Goal: Information Seeking & Learning: Learn about a topic

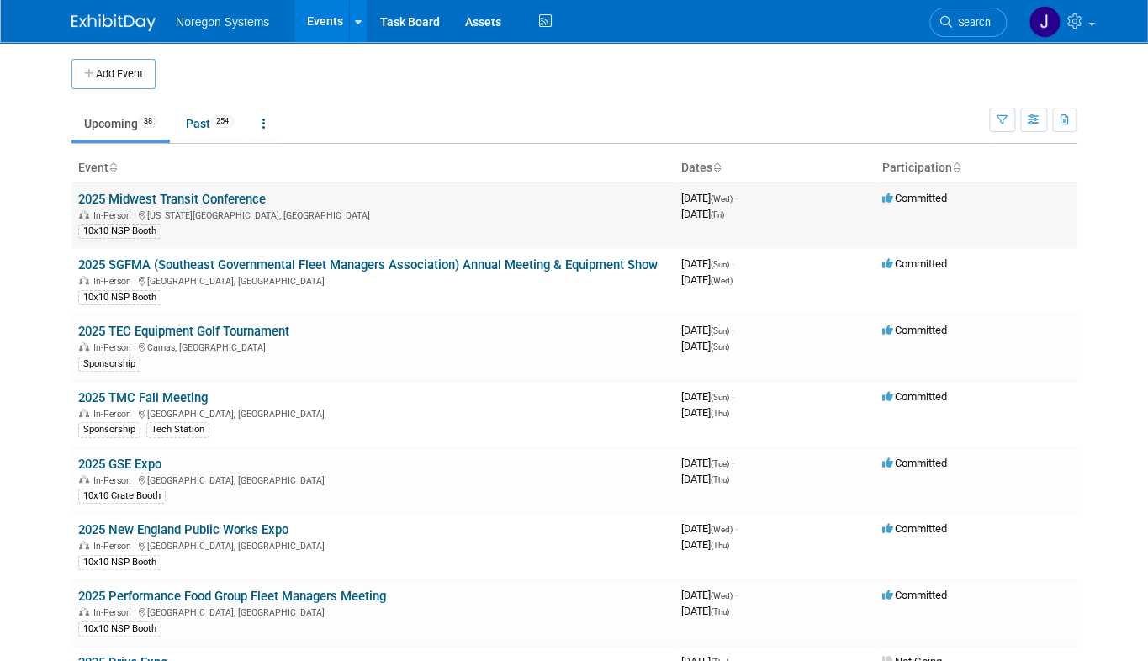
click at [199, 195] on link "2025 Midwest Transit Conference" at bounding box center [172, 199] width 188 height 15
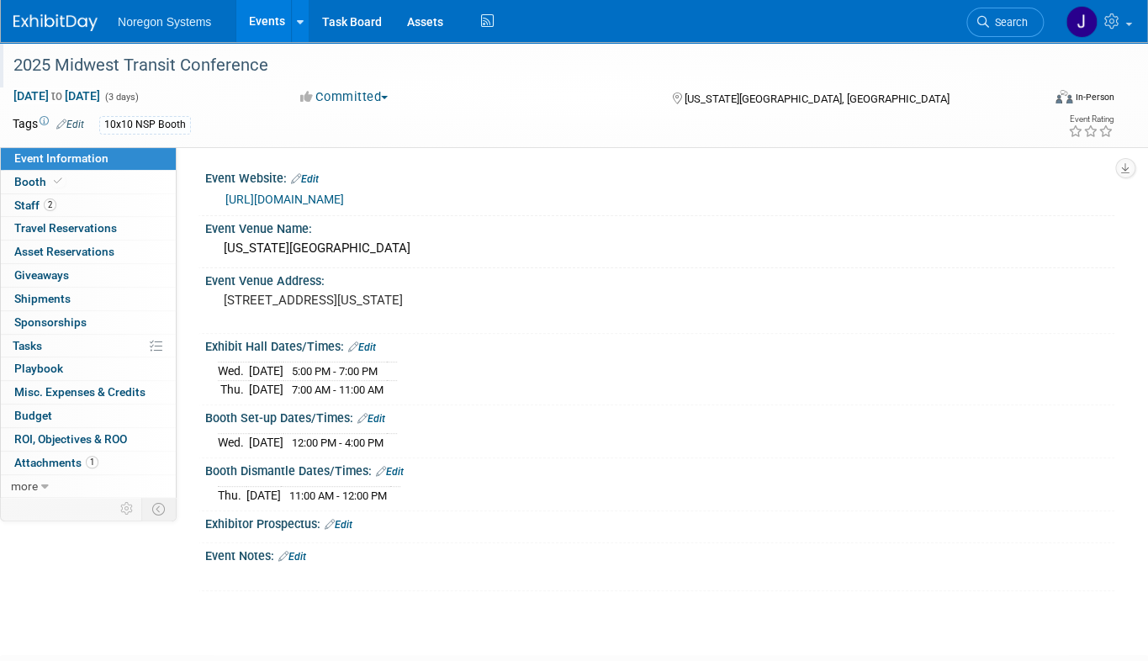
drag, startPoint x: 270, startPoint y: 57, endPoint x: 8, endPoint y: 72, distance: 262.0
click at [8, 72] on div "2025 Midwest Transit Conference" at bounding box center [514, 65] width 1013 height 30
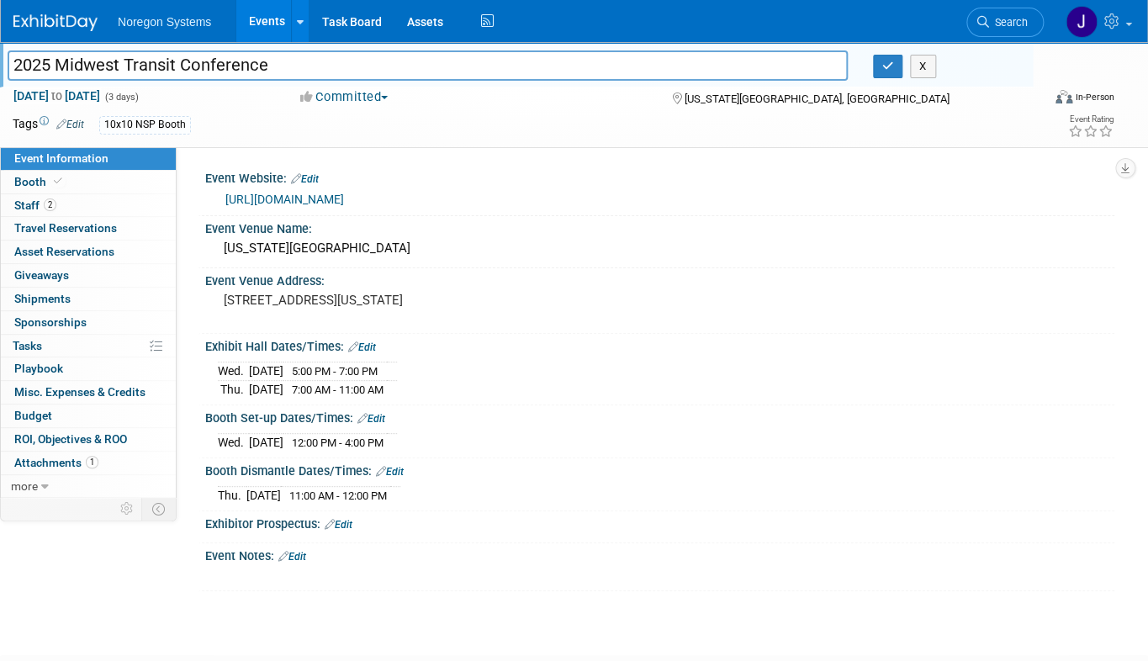
click at [283, 64] on input "2025 Midwest Transit Conference" at bounding box center [428, 64] width 840 height 29
drag, startPoint x: 296, startPoint y: 64, endPoint x: 48, endPoint y: 63, distance: 248.2
click at [48, 63] on input "2025 Midwest Transit Conference" at bounding box center [428, 64] width 840 height 29
click at [303, 67] on input "2025 Midwest Transit Conference" at bounding box center [428, 64] width 840 height 29
drag, startPoint x: 293, startPoint y: 62, endPoint x: -14, endPoint y: 52, distance: 307.2
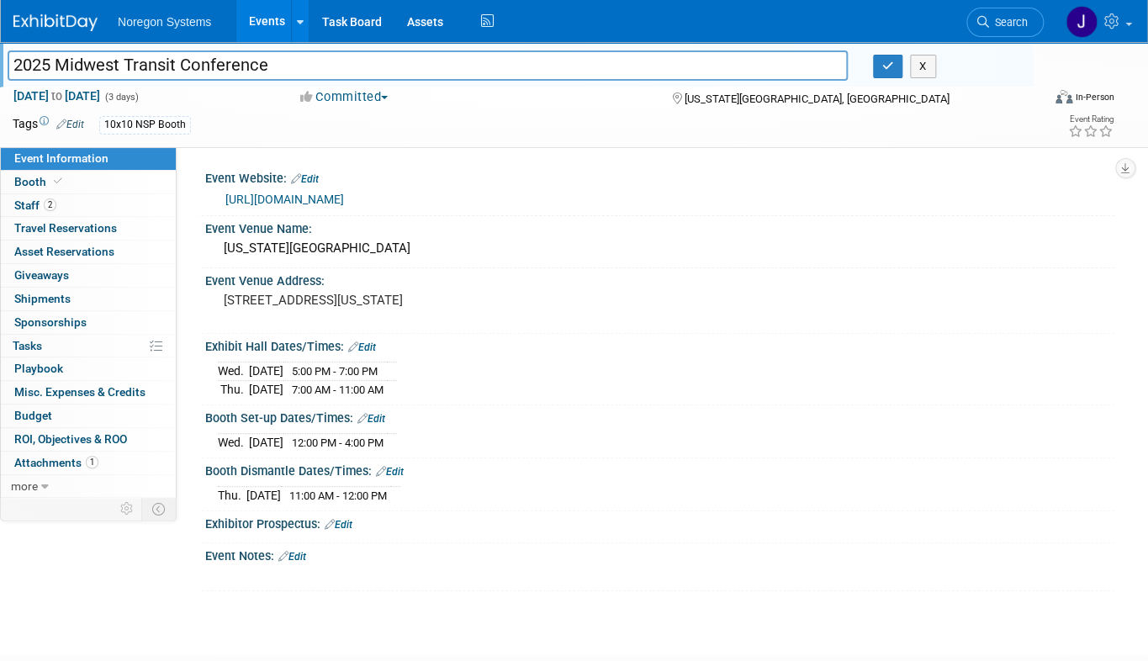
click at [0, 52] on html "Noregon Systems Events Add Event Bulk Upload Events Shareable Event Boards Rece…" at bounding box center [574, 330] width 1148 height 661
click at [874, 67] on button "button" at bounding box center [888, 67] width 30 height 24
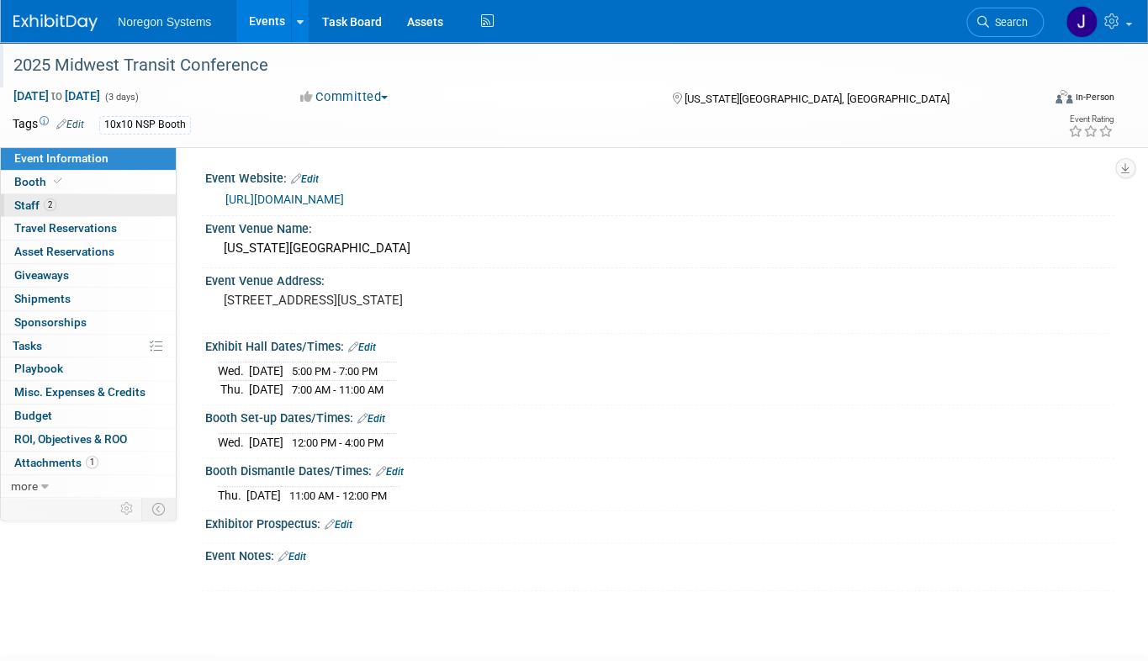
click at [112, 215] on link "2 Staff 2" at bounding box center [88, 205] width 175 height 23
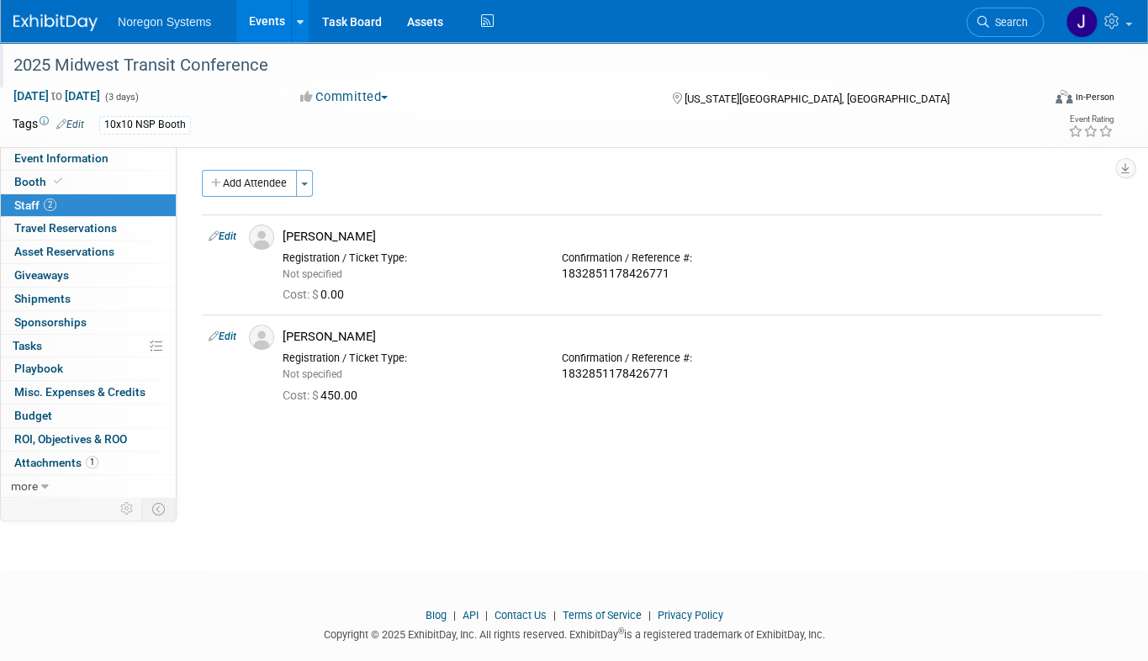
click at [568, 513] on div "2025 Midwest Transit Conference Sep 3, 2025 to Sep 5, 2025 (3 days) Sep 3, 2025…" at bounding box center [574, 291] width 1148 height 498
click at [75, 179] on link "Booth" at bounding box center [88, 182] width 175 height 23
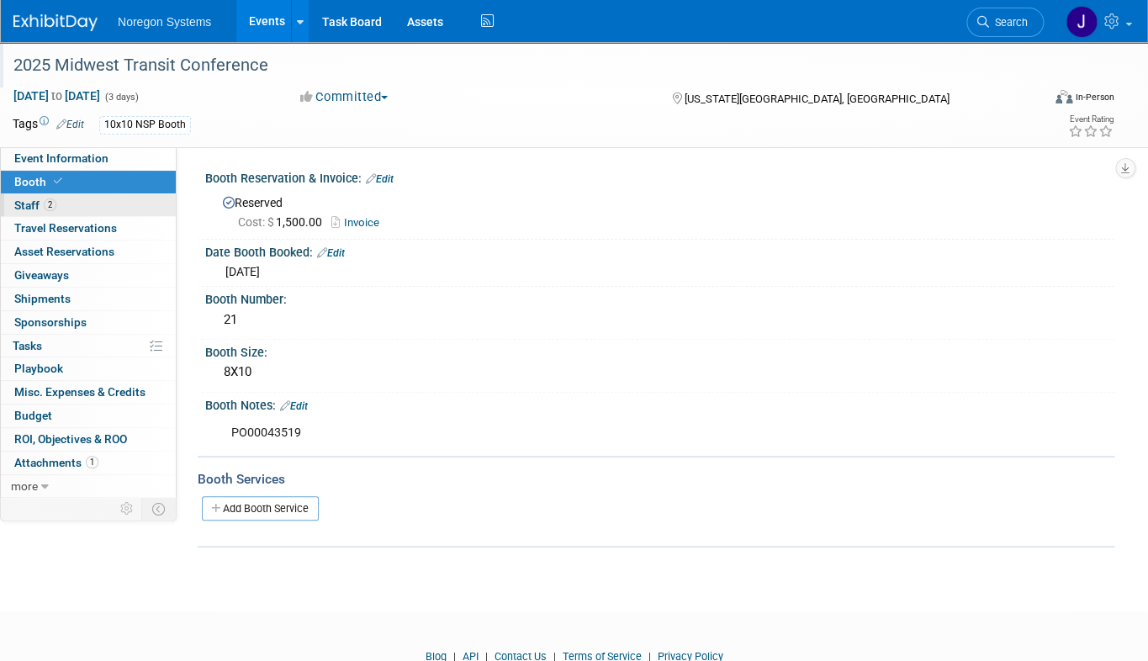
click at [76, 203] on link "2 Staff 2" at bounding box center [88, 205] width 175 height 23
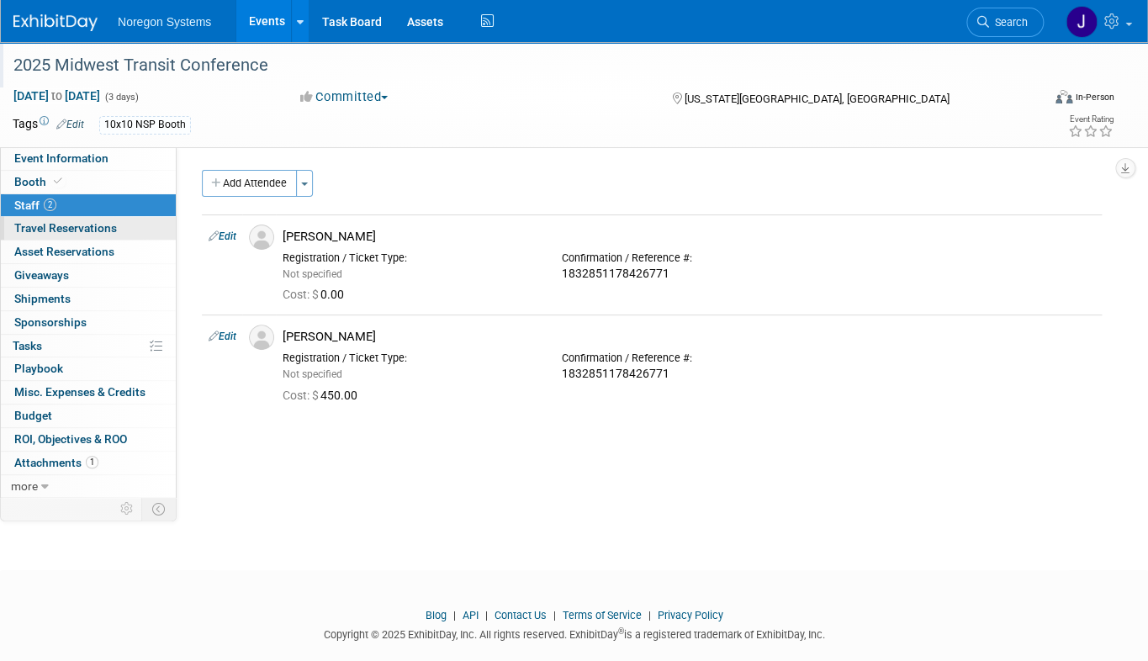
click at [76, 227] on span "Travel Reservations 0" at bounding box center [65, 227] width 103 height 13
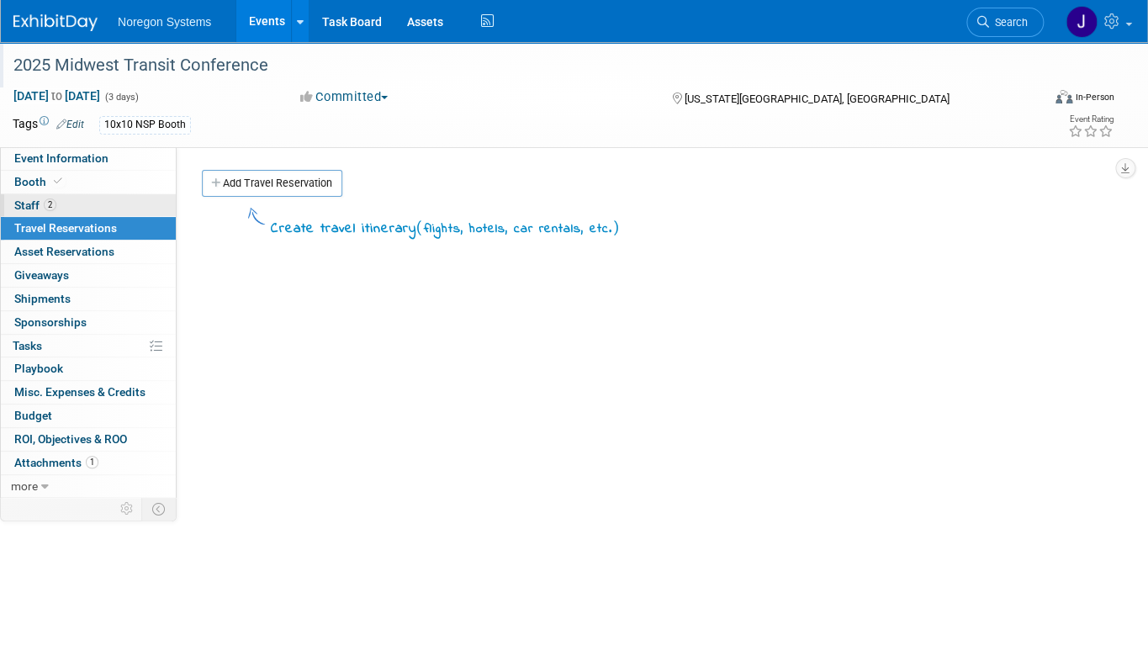
click at [82, 207] on link "2 Staff 2" at bounding box center [88, 205] width 175 height 23
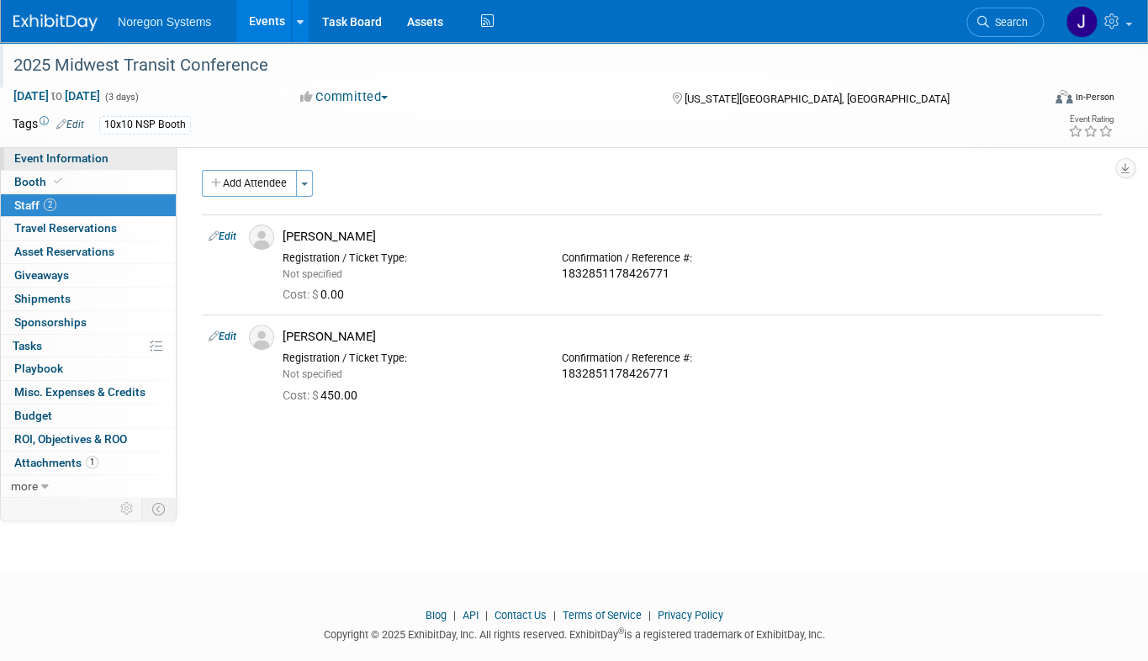
click at [135, 163] on link "Event Information" at bounding box center [88, 158] width 175 height 23
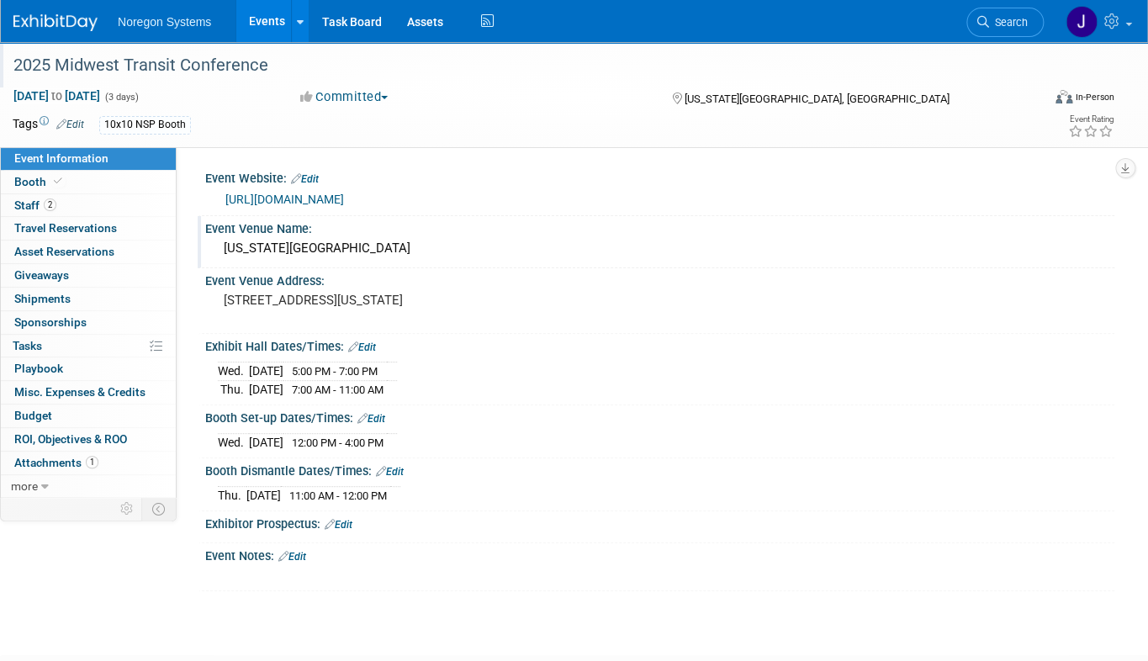
drag, startPoint x: 402, startPoint y: 250, endPoint x: 207, endPoint y: 254, distance: 195.2
click at [207, 254] on div "Kansas City Downtown Marriott" at bounding box center [659, 250] width 909 height 28
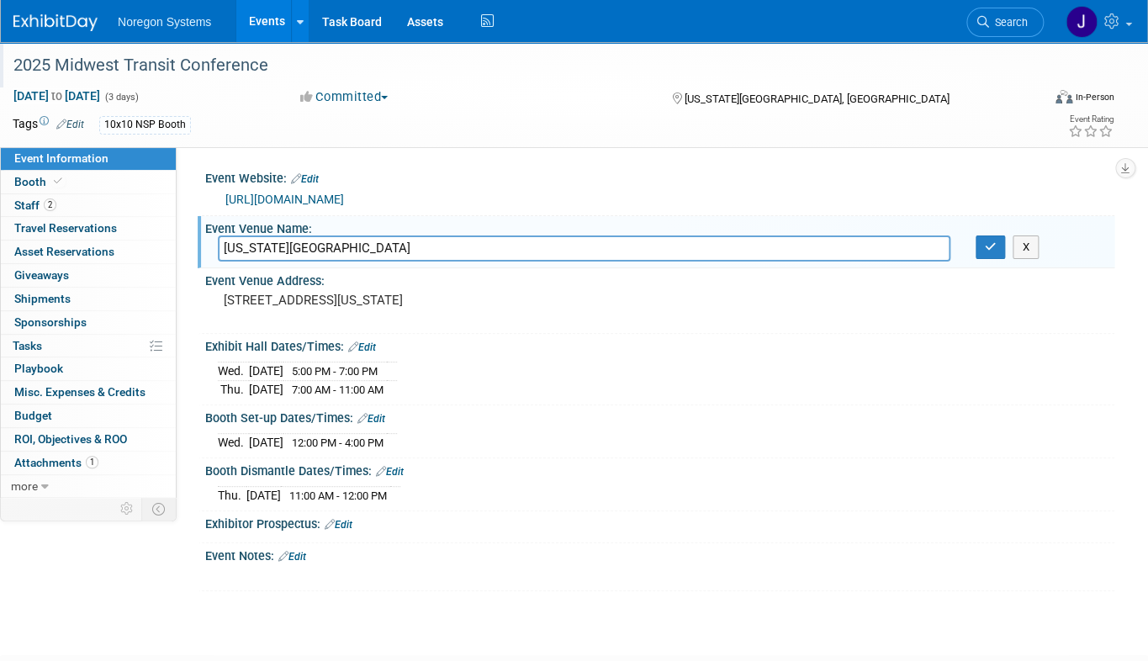
click at [437, 241] on input "Kansas City Downtown Marriott" at bounding box center [584, 249] width 733 height 26
drag, startPoint x: 437, startPoint y: 244, endPoint x: 159, endPoint y: 232, distance: 278.7
click at [159, 232] on div "Event Information Event Info Booth Booth 2 Staff 2 Staff 0 Travel Reservations …" at bounding box center [574, 316] width 1148 height 549
click at [80, 184] on link "Booth" at bounding box center [88, 182] width 175 height 23
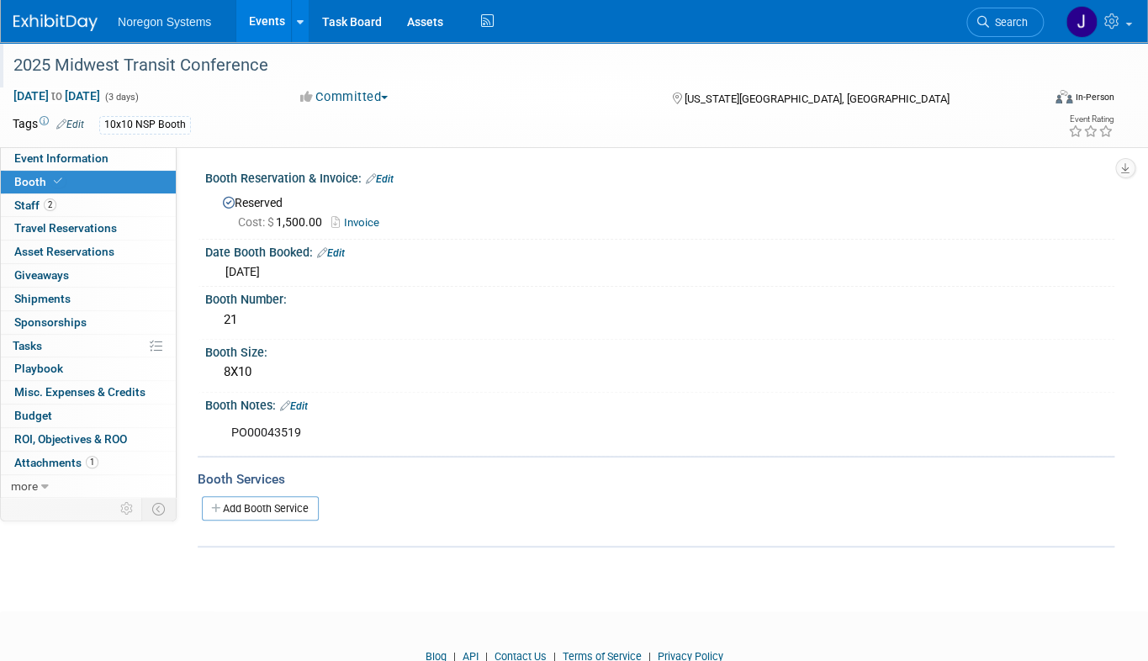
click at [248, 50] on div at bounding box center [520, 49] width 1025 height 14
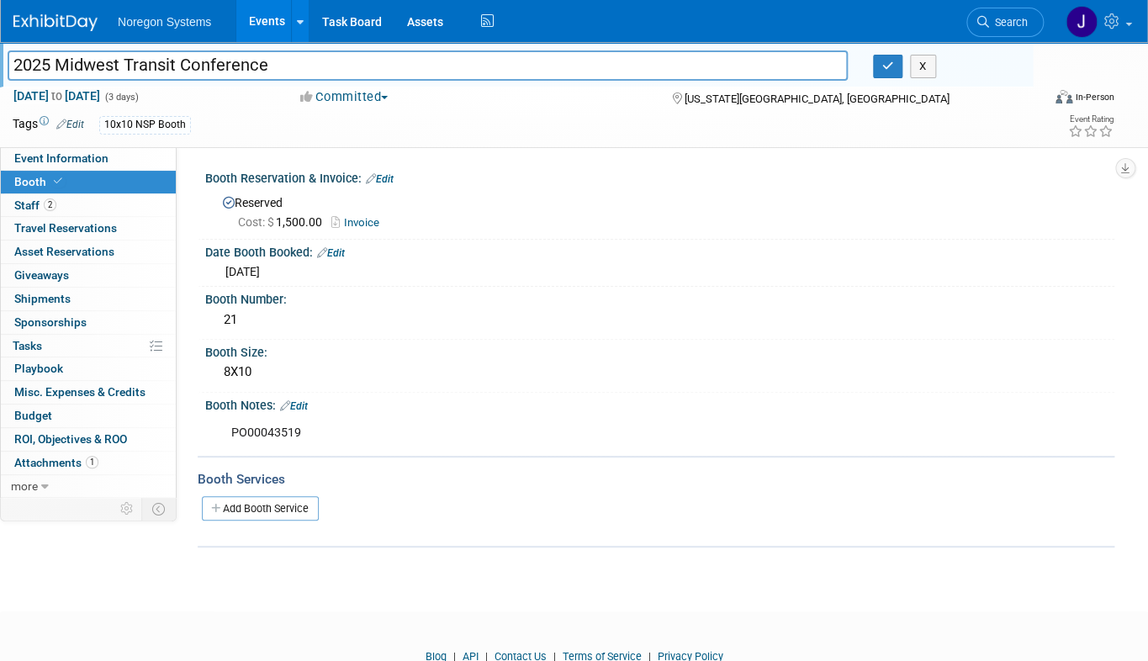
click at [262, 65] on input "2025 Midwest Transit Conference" at bounding box center [428, 64] width 840 height 29
drag, startPoint x: 249, startPoint y: 61, endPoint x: -62, endPoint y: 61, distance: 311.2
click at [0, 61] on html "Noregon Systems Events Add Event Bulk Upload Events Shareable Event Boards Rece…" at bounding box center [574, 330] width 1148 height 661
click at [889, 73] on button "button" at bounding box center [888, 67] width 30 height 24
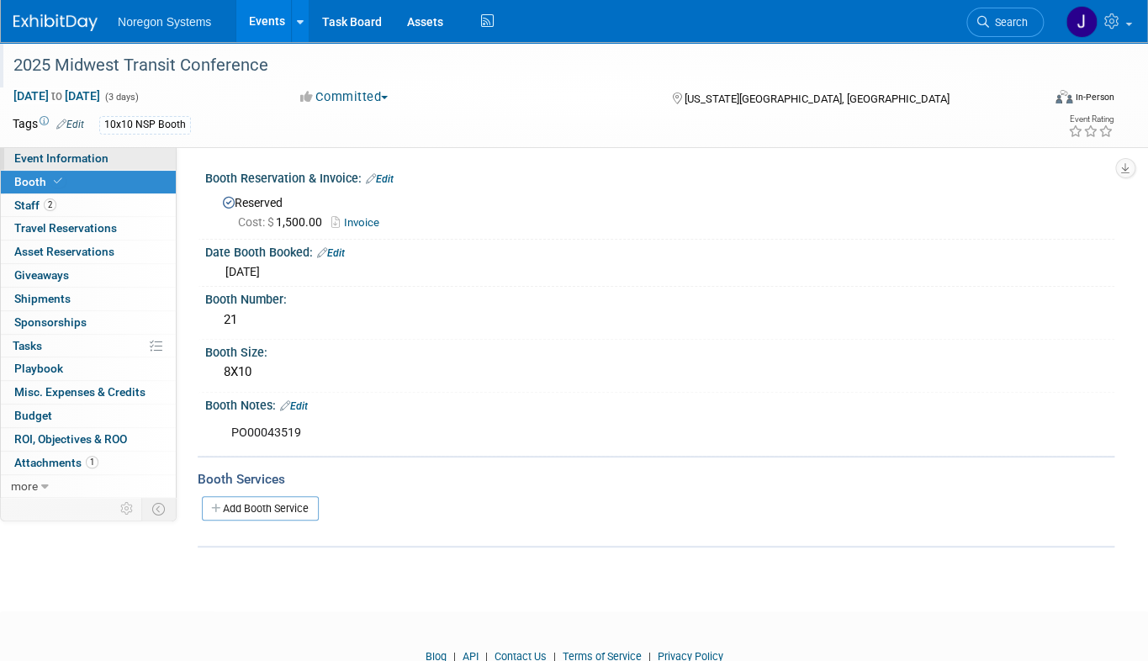
click at [47, 167] on link "Event Information" at bounding box center [88, 158] width 175 height 23
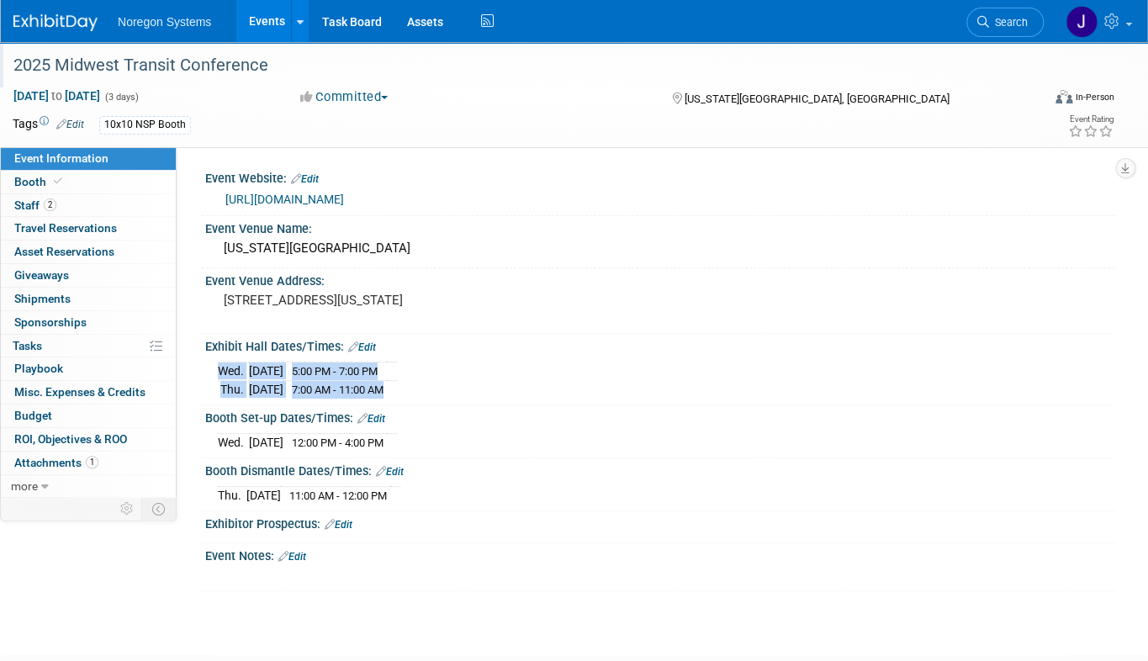
drag, startPoint x: 424, startPoint y: 388, endPoint x: 209, endPoint y: 373, distance: 215.0
click at [209, 373] on div "Wed. Sep 3, 2025 5:00 PM - 7:00 PM Thu. Sep 4, 2025 7:00 AM - 11:00 AM" at bounding box center [659, 376] width 909 height 46
copy div "Wed. Sep 3, 2025 5:00 PM - 7:00 PM Thu. Sep 4, 2025 7:00 AM - 11:00 AM"
click at [441, 446] on div "Wed. Sep 3, 2025 12:00 PM - 4:00 PM" at bounding box center [660, 440] width 884 height 23
drag, startPoint x: 451, startPoint y: 444, endPoint x: 212, endPoint y: 440, distance: 238.9
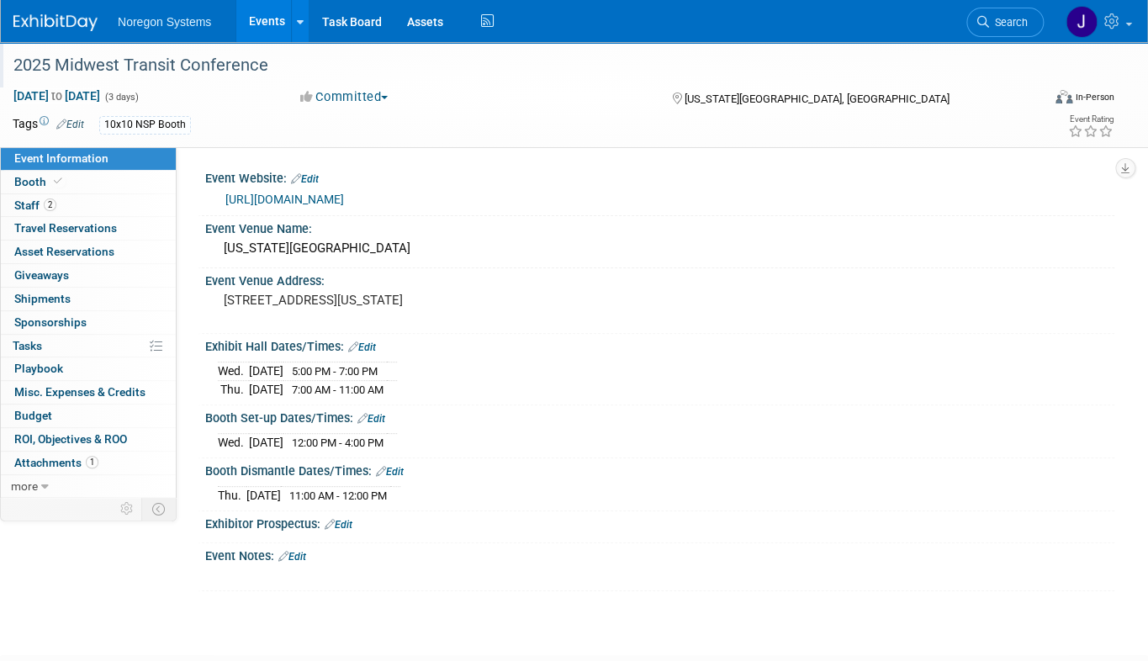
click at [212, 440] on div "Wed. Sep 3, 2025 12:00 PM - 4:00 PM Save Changes Cancel" at bounding box center [659, 439] width 909 height 29
copy div
click at [643, 551] on div "Event Notes: Edit" at bounding box center [659, 554] width 909 height 22
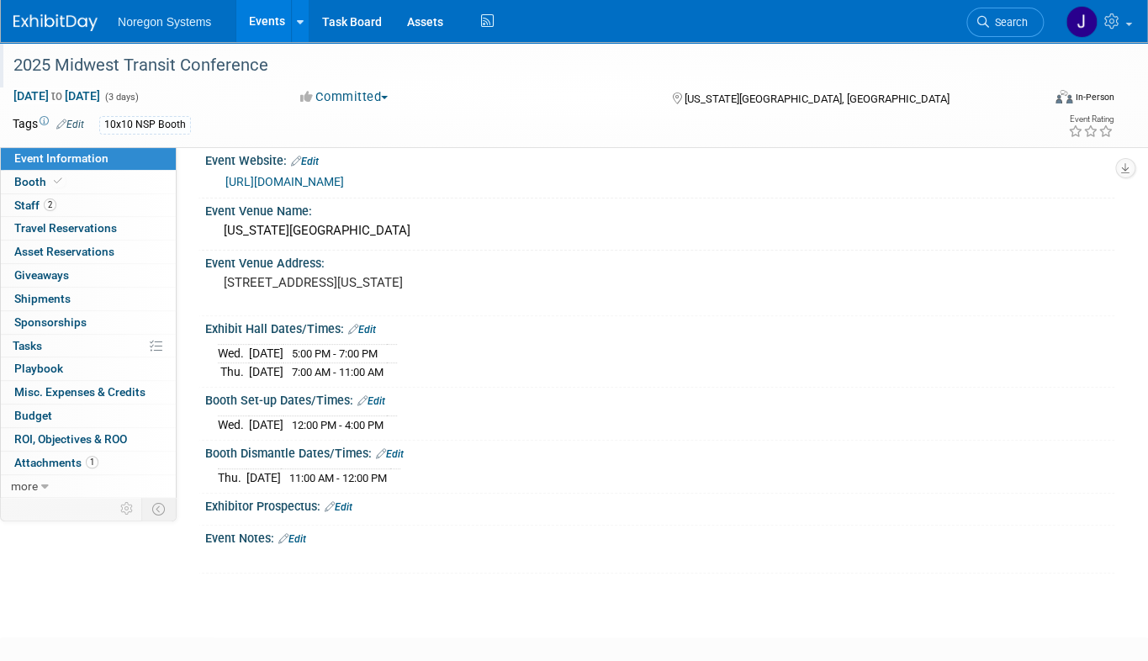
scroll to position [76, 0]
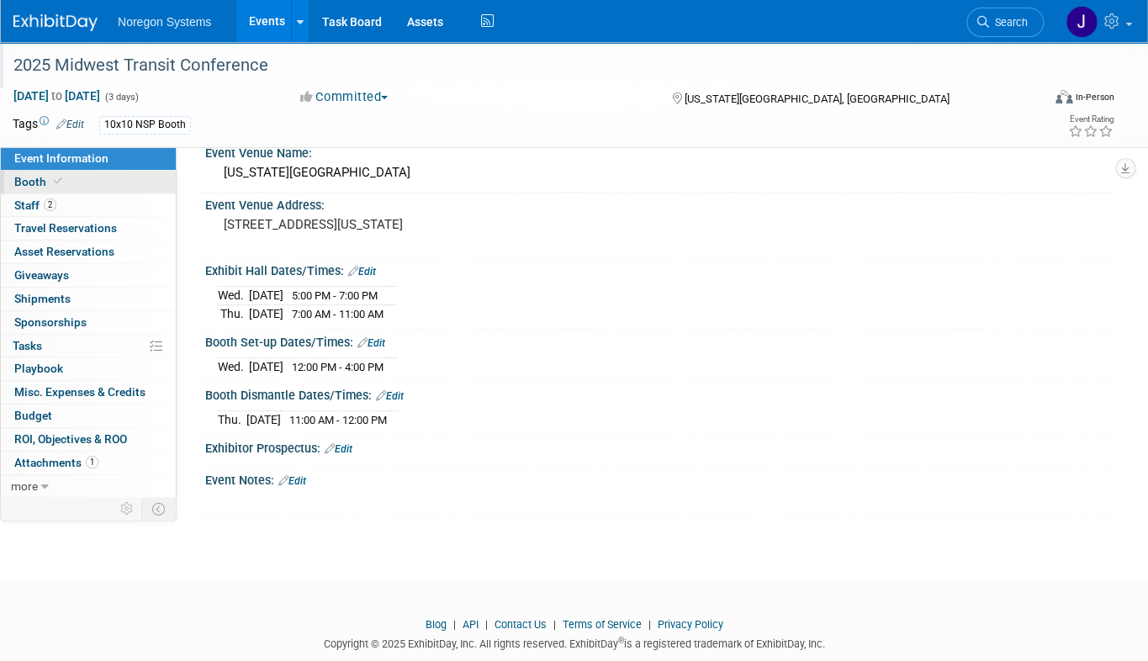
click at [67, 177] on link "Booth" at bounding box center [88, 182] width 175 height 23
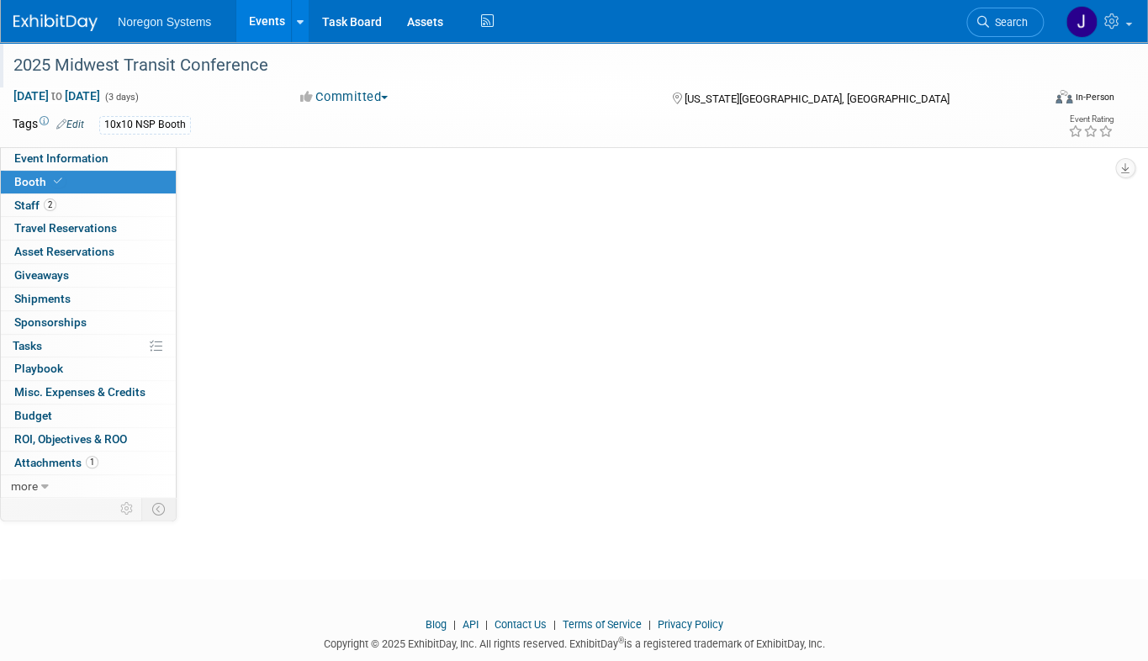
scroll to position [0, 0]
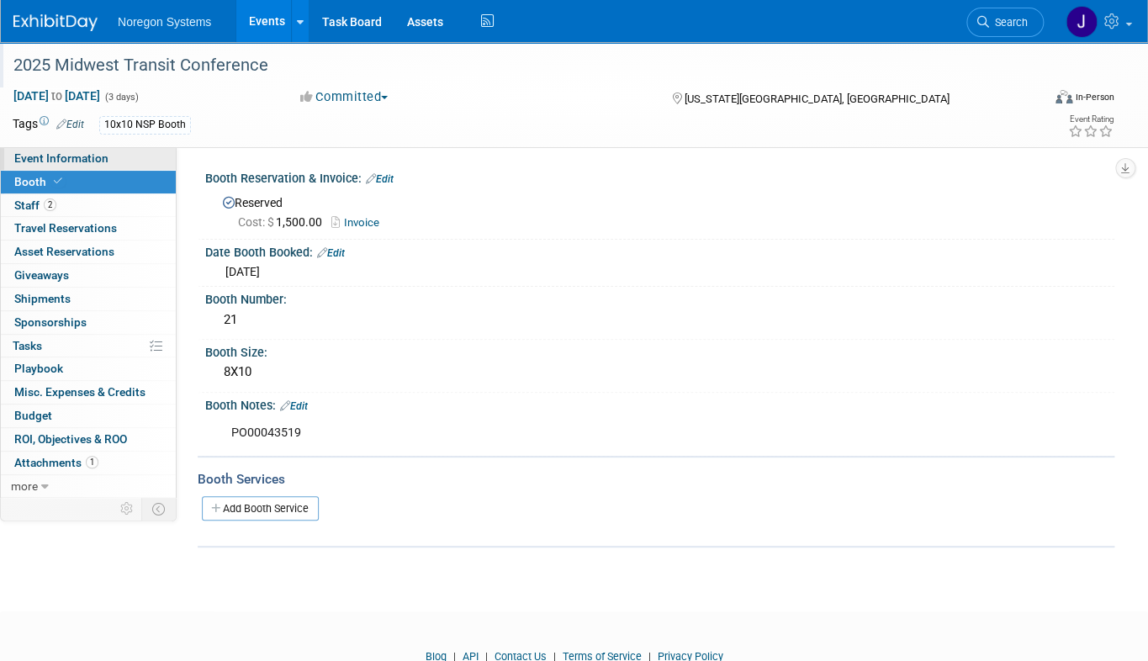
click at [97, 162] on span "Event Information" at bounding box center [61, 157] width 94 height 13
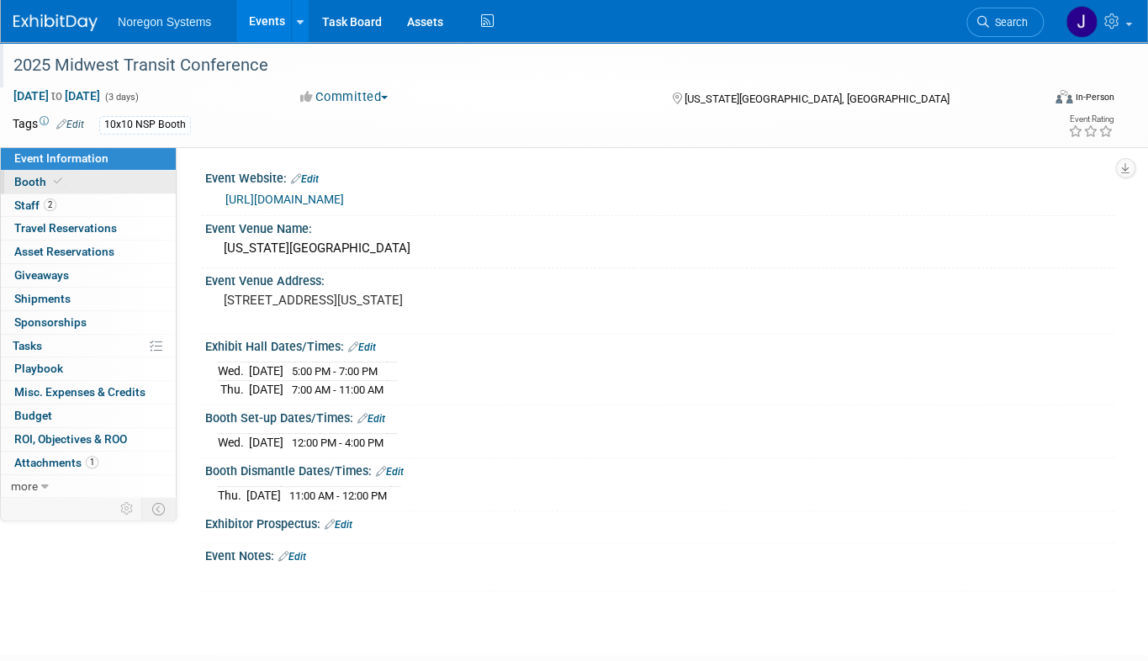
click at [106, 180] on link "Booth" at bounding box center [88, 182] width 175 height 23
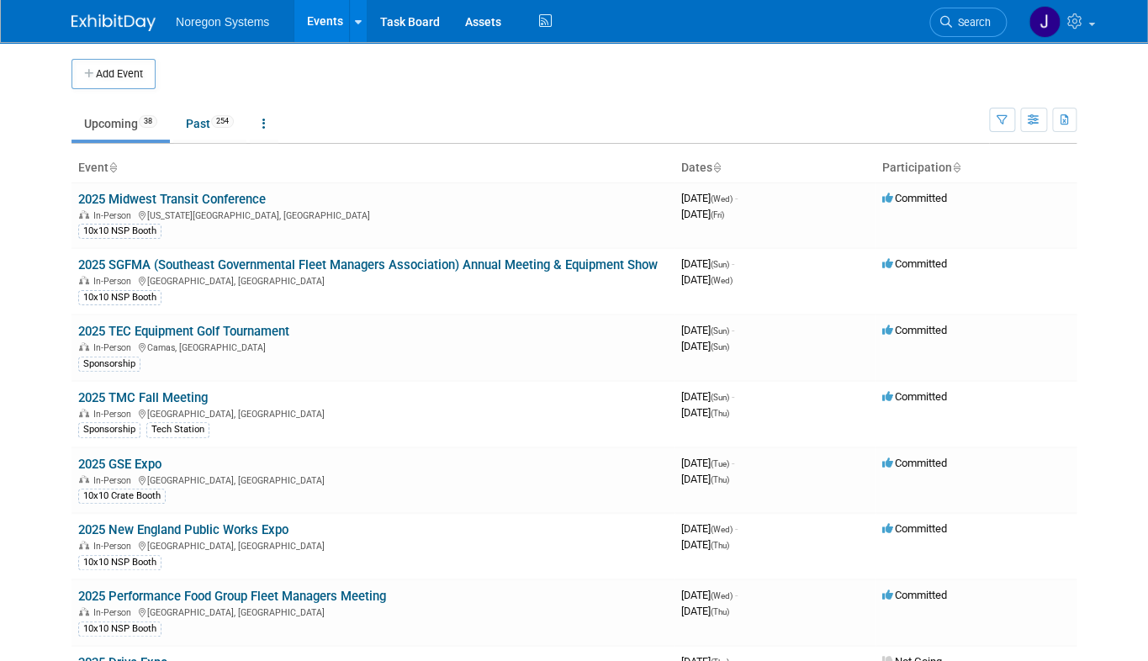
click at [85, 11] on link at bounding box center [124, 14] width 104 height 13
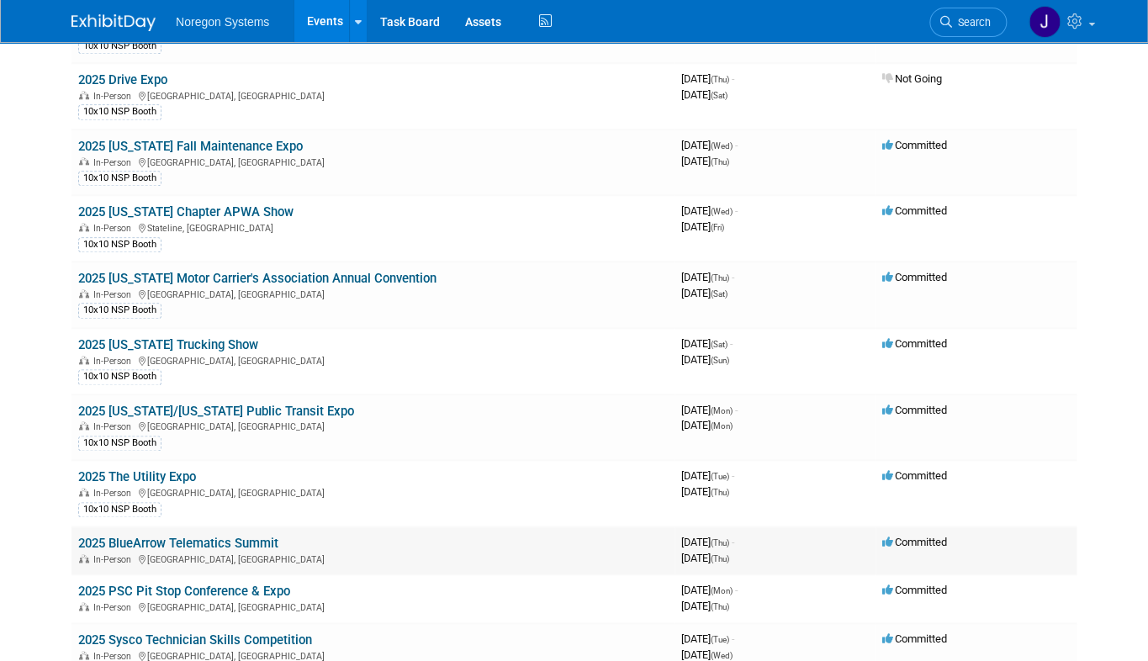
scroll to position [688, 0]
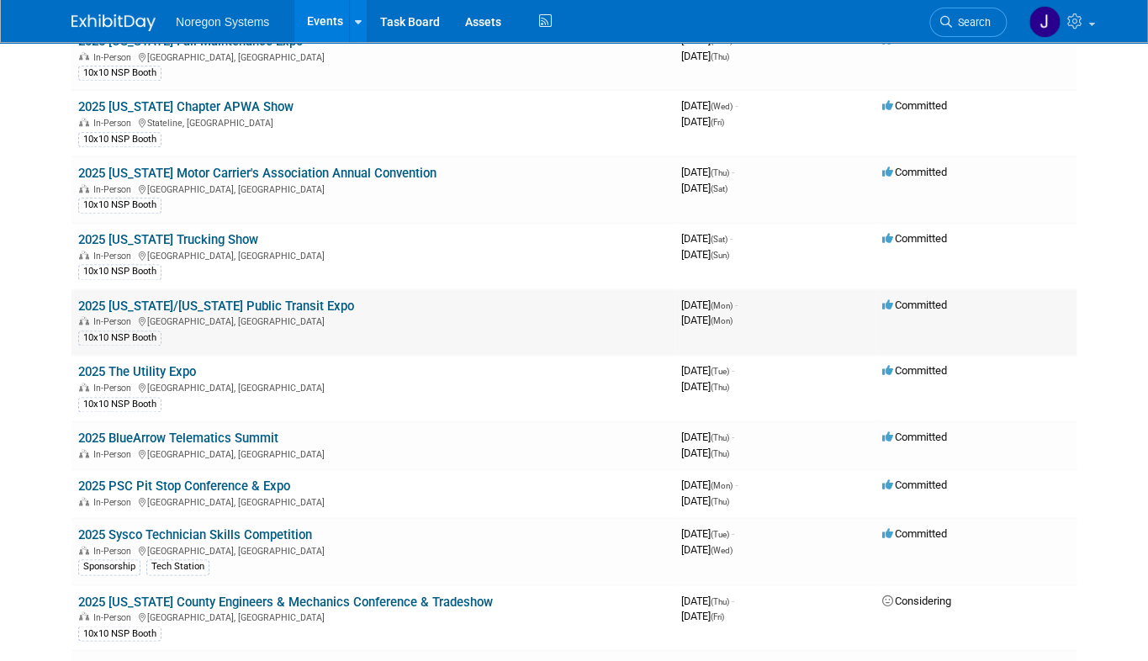
click at [256, 300] on link "2025 [US_STATE]/[US_STATE] Public Transit Expo" at bounding box center [216, 306] width 276 height 15
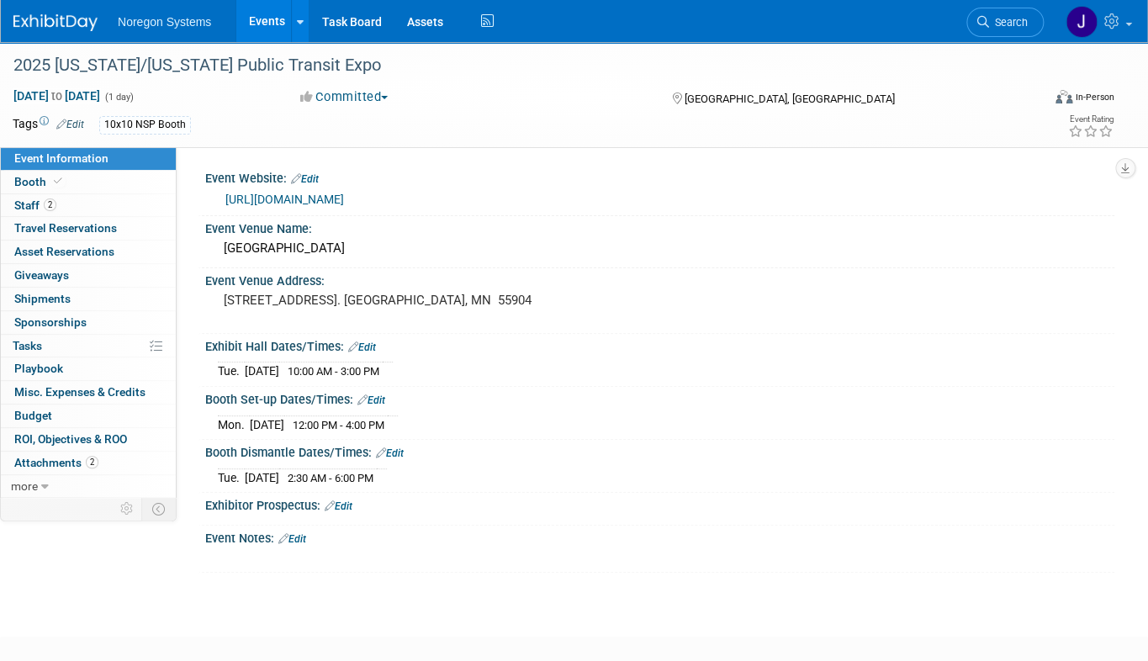
click at [344, 201] on link "https://www.mpta-transit.org/event/2025-minnesotawisconsin-public-transit-expo" at bounding box center [284, 199] width 119 height 13
click at [140, 184] on link "Booth" at bounding box center [88, 182] width 175 height 23
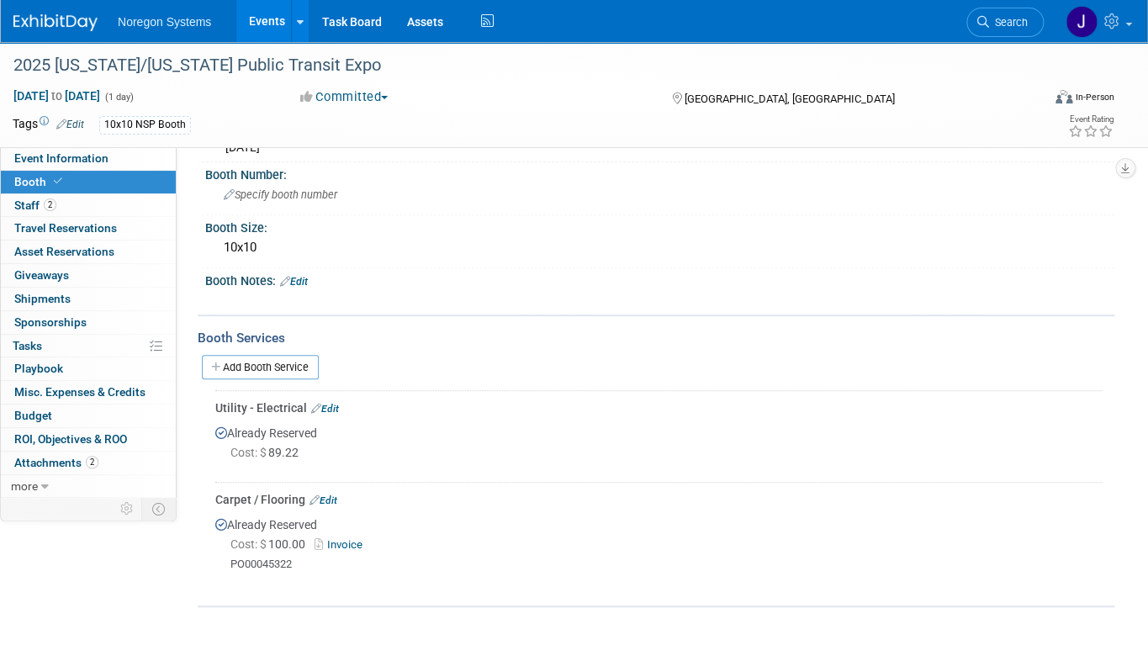
scroll to position [152, 0]
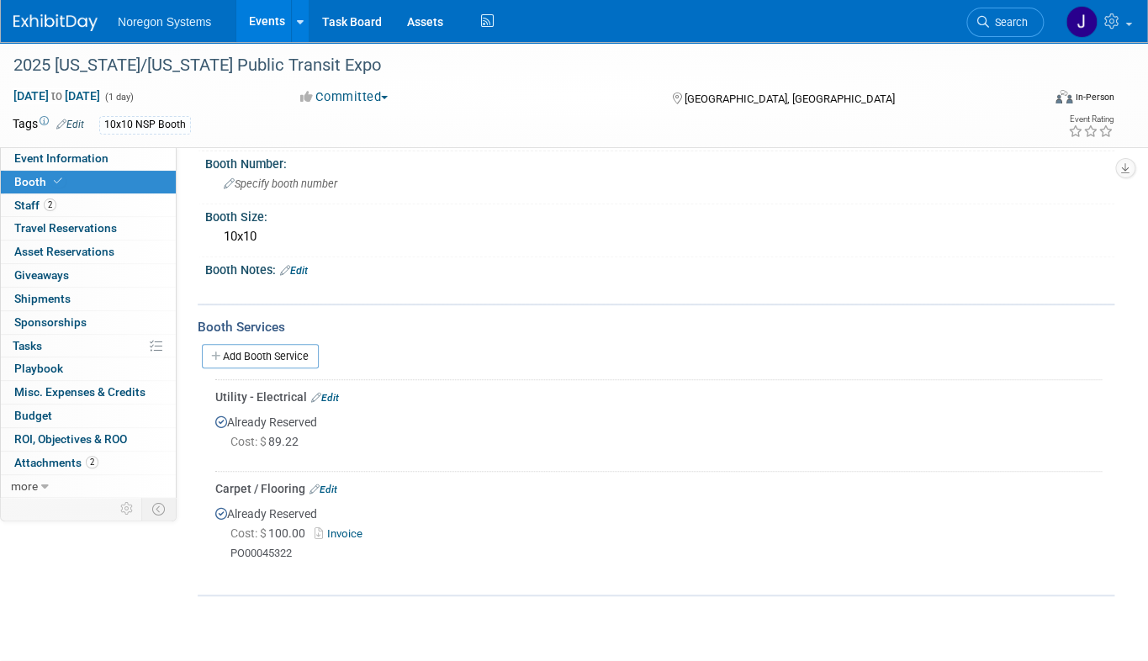
click at [352, 527] on link "Invoice" at bounding box center [342, 533] width 55 height 13
click at [87, 156] on span "Event Information" at bounding box center [61, 157] width 94 height 13
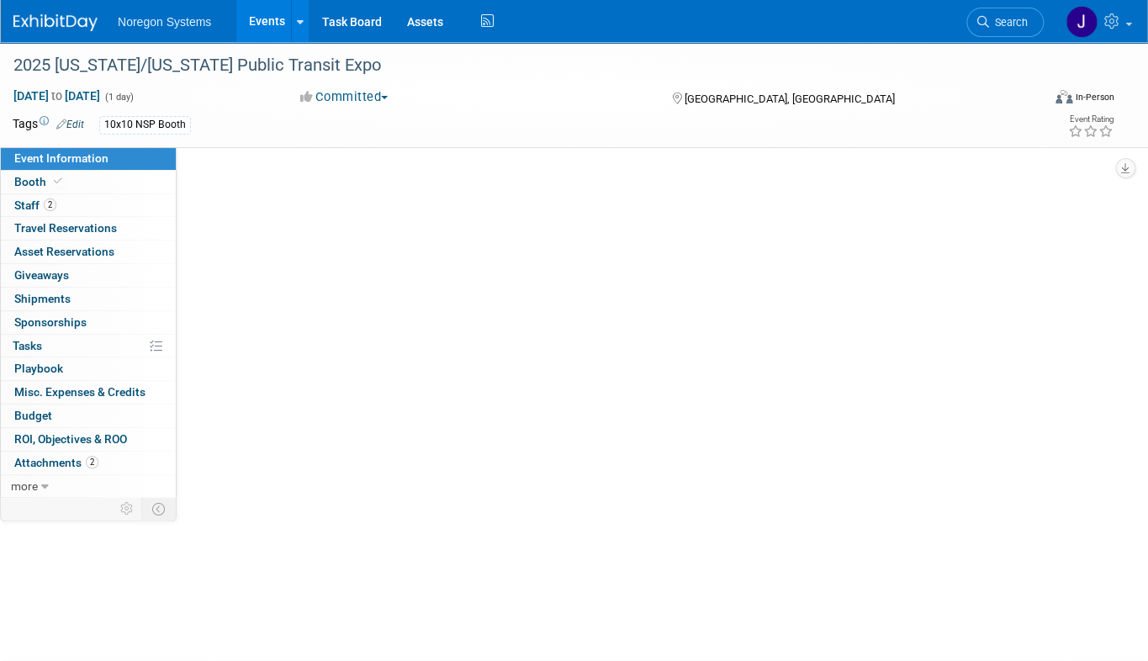
scroll to position [0, 0]
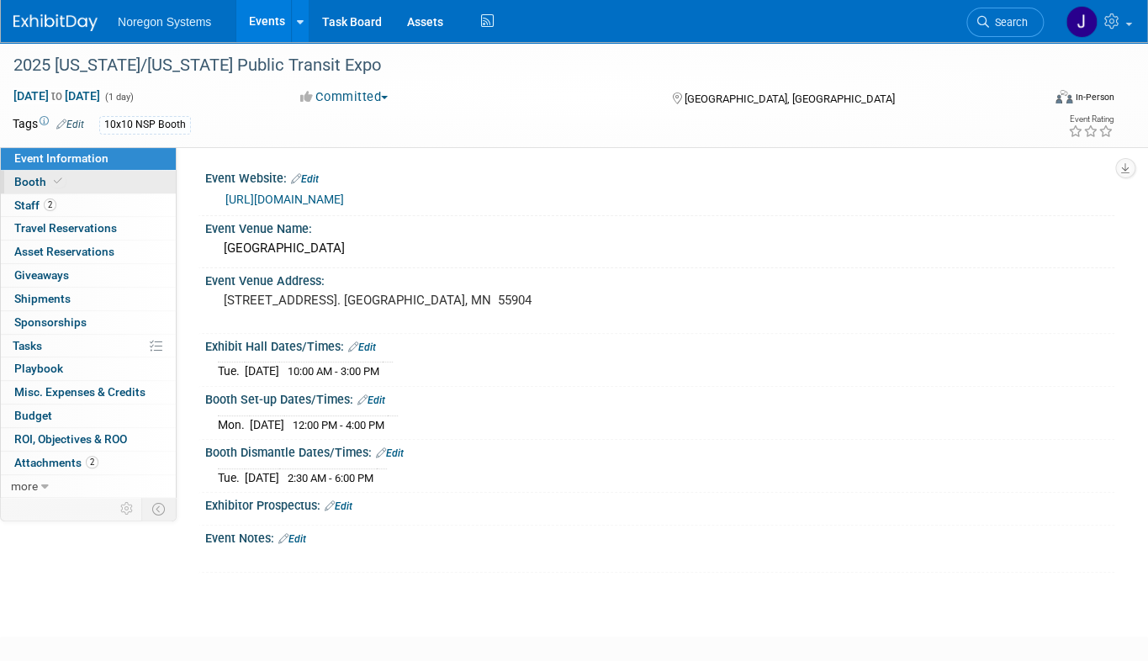
click at [121, 183] on link "Booth" at bounding box center [88, 182] width 175 height 23
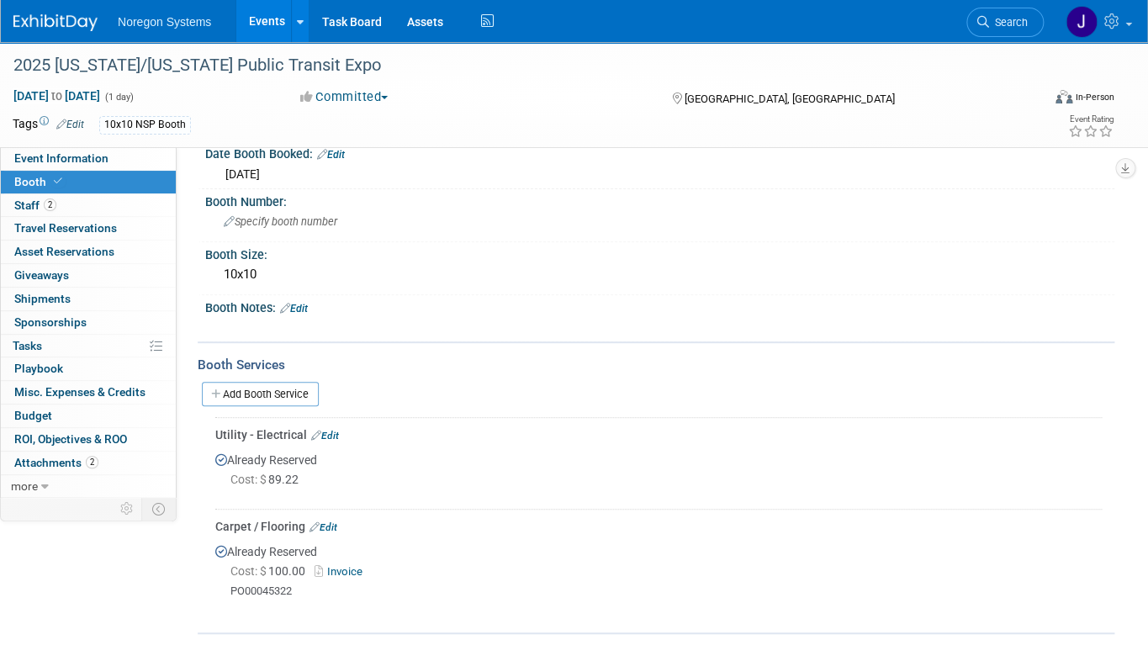
scroll to position [152, 0]
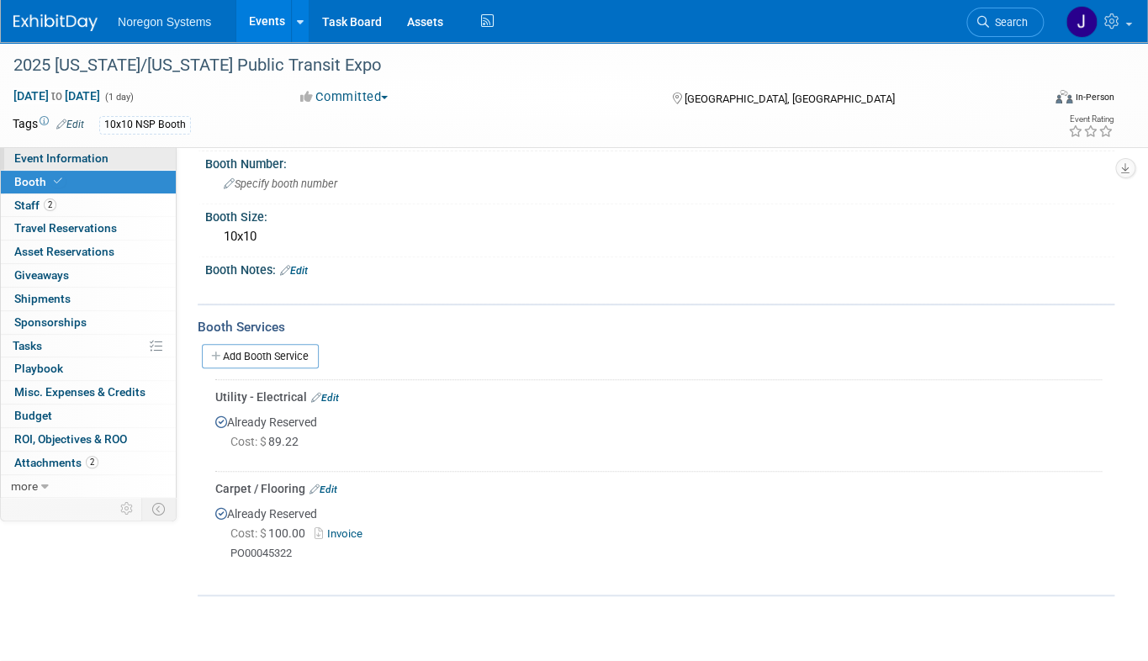
click at [119, 159] on link "Event Information" at bounding box center [88, 158] width 175 height 23
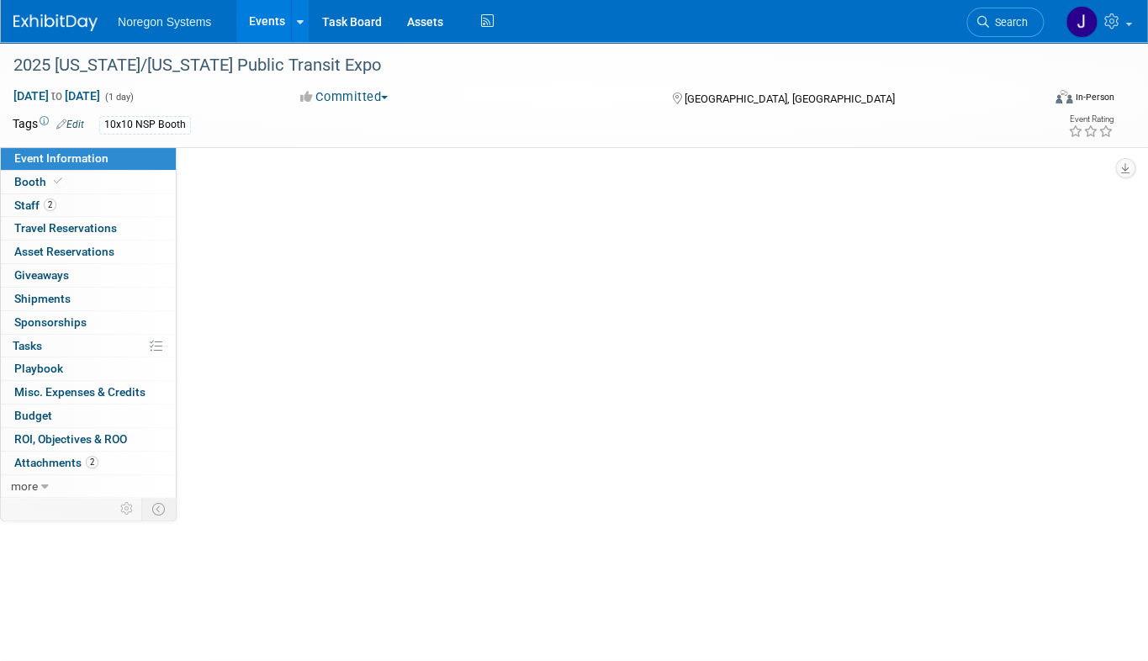
scroll to position [0, 0]
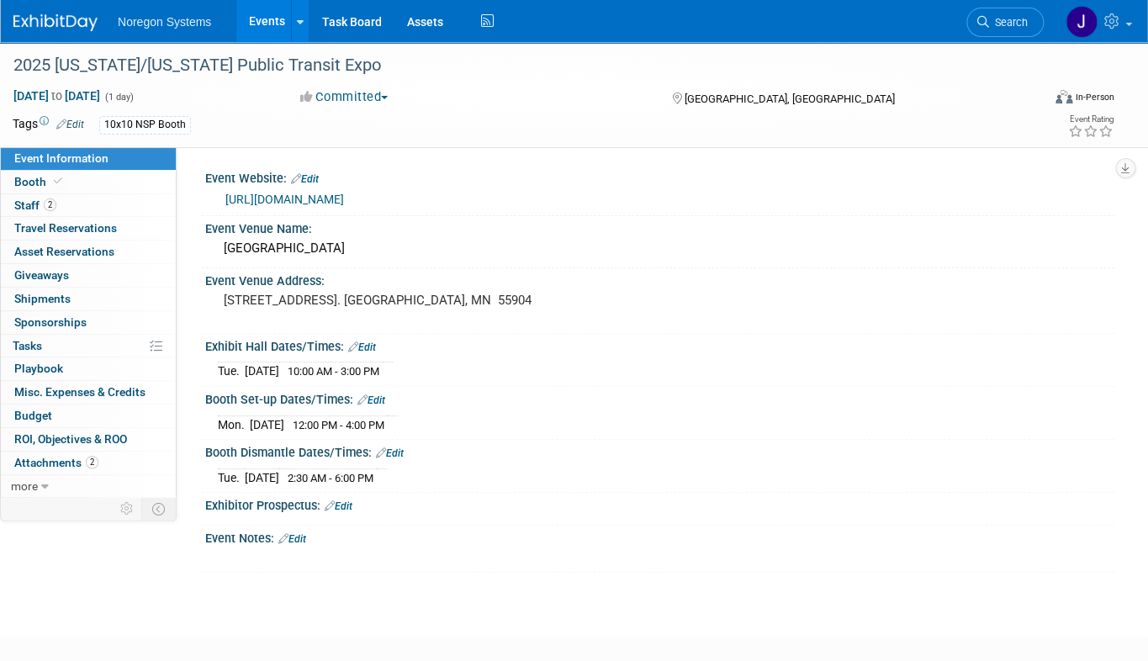
click at [344, 197] on link "https://www.mpta-transit.org/event/2025-minnesotawisconsin-public-transit-expo" at bounding box center [284, 199] width 119 height 13
click at [56, 17] on img at bounding box center [55, 22] width 84 height 17
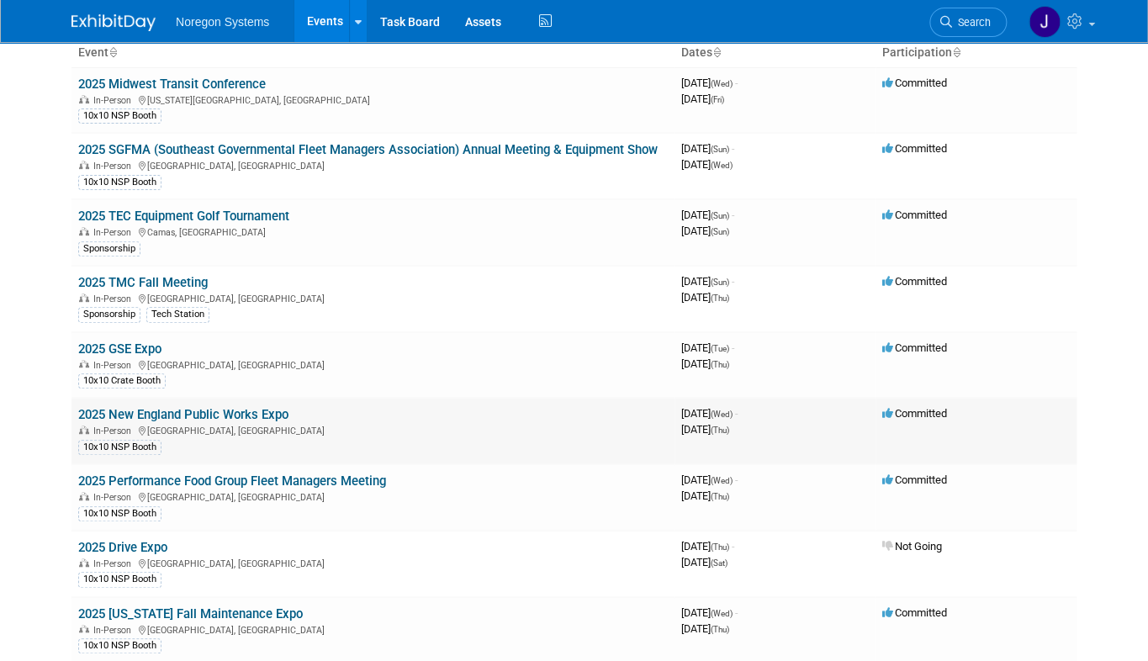
scroll to position [152, 0]
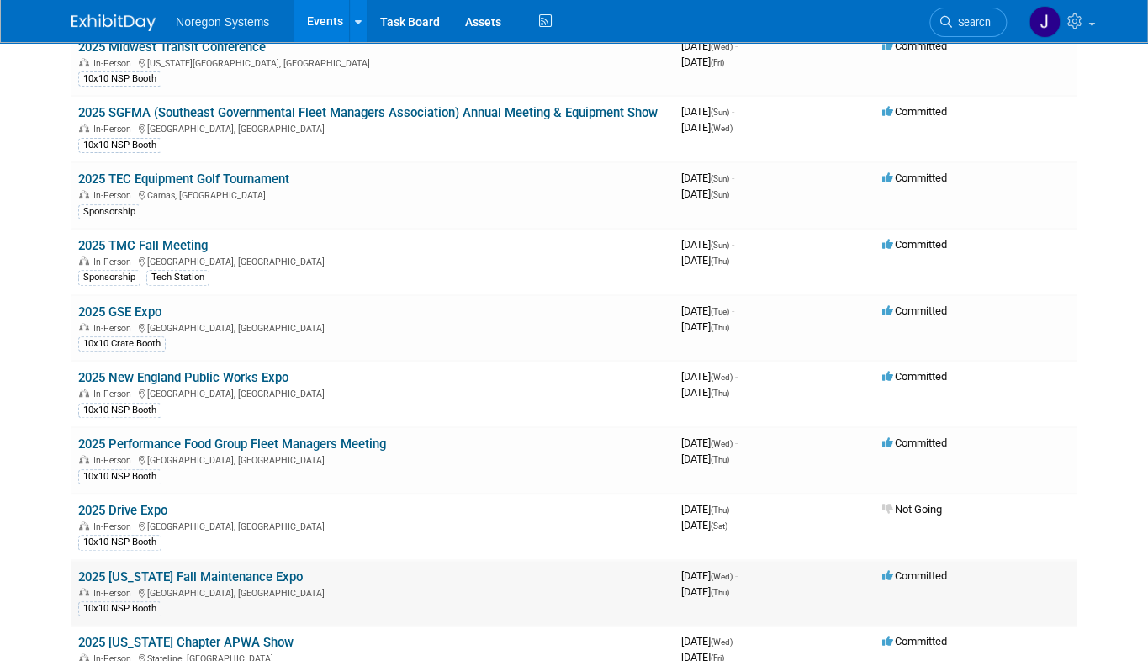
click at [256, 570] on link "2025 [US_STATE] Fall Maintenance Expo" at bounding box center [190, 577] width 225 height 15
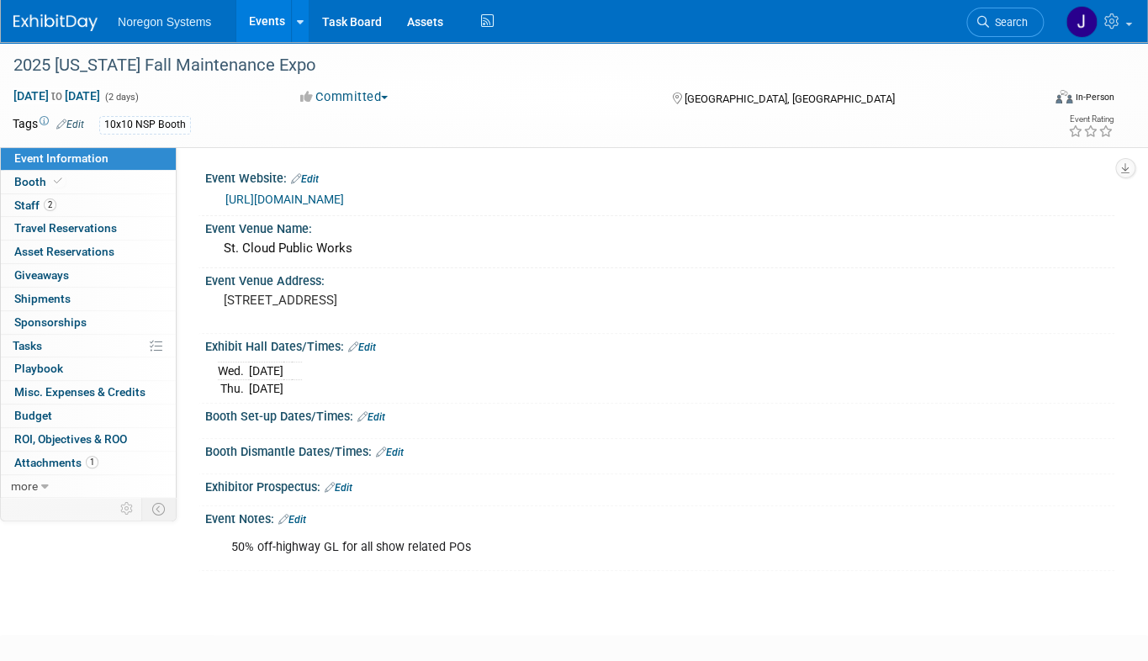
click at [310, 196] on link "[URL][DOMAIN_NAME]" at bounding box center [284, 199] width 119 height 13
click at [294, 73] on div "2025 [US_STATE] Fall Maintenance Expo" at bounding box center [514, 65] width 1013 height 30
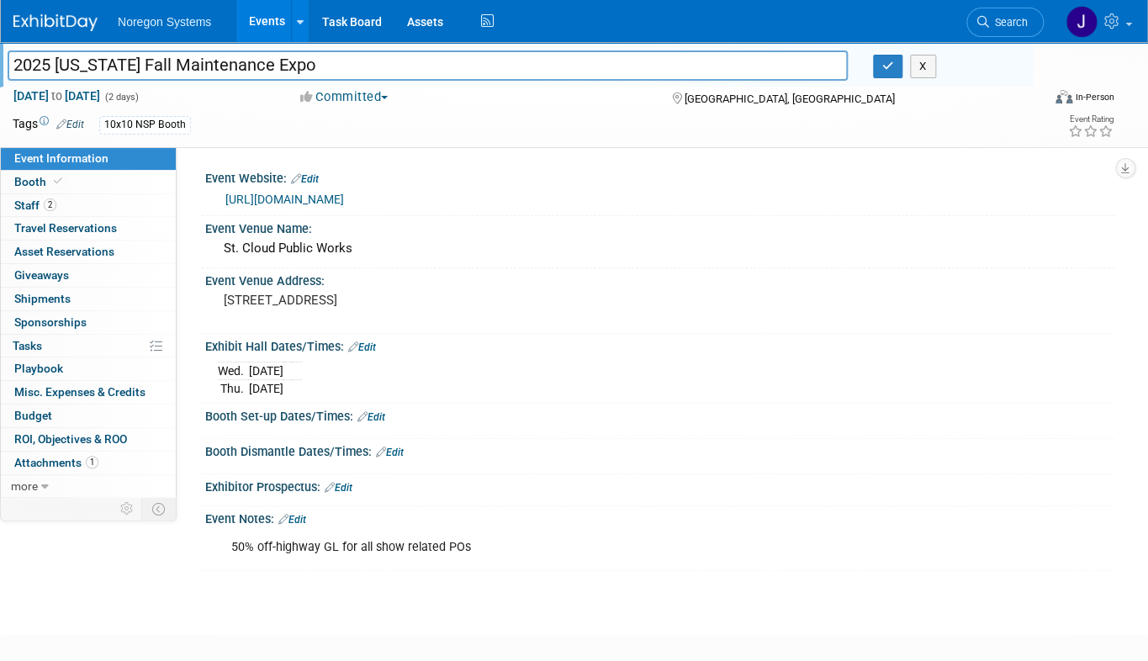
drag, startPoint x: 146, startPoint y: 56, endPoint x: -28, endPoint y: 59, distance: 173.3
click at [0, 59] on html "Noregon Systems Events Add Event Bulk Upload Events Shareable Event Boards Rece…" at bounding box center [574, 330] width 1148 height 661
click at [344, 193] on link "https://www.mnfallexpo.com/" at bounding box center [284, 199] width 119 height 13
click at [74, 197] on link "2 Staff 2" at bounding box center [88, 205] width 175 height 23
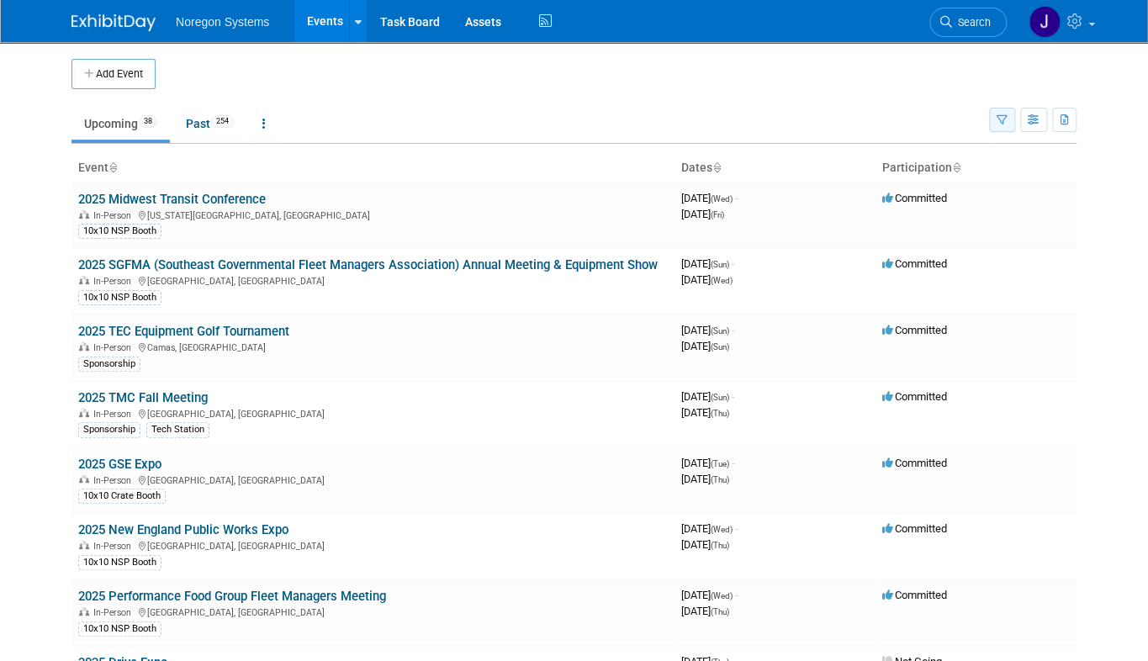
click at [1008, 120] on icon "button" at bounding box center [1002, 120] width 11 height 11
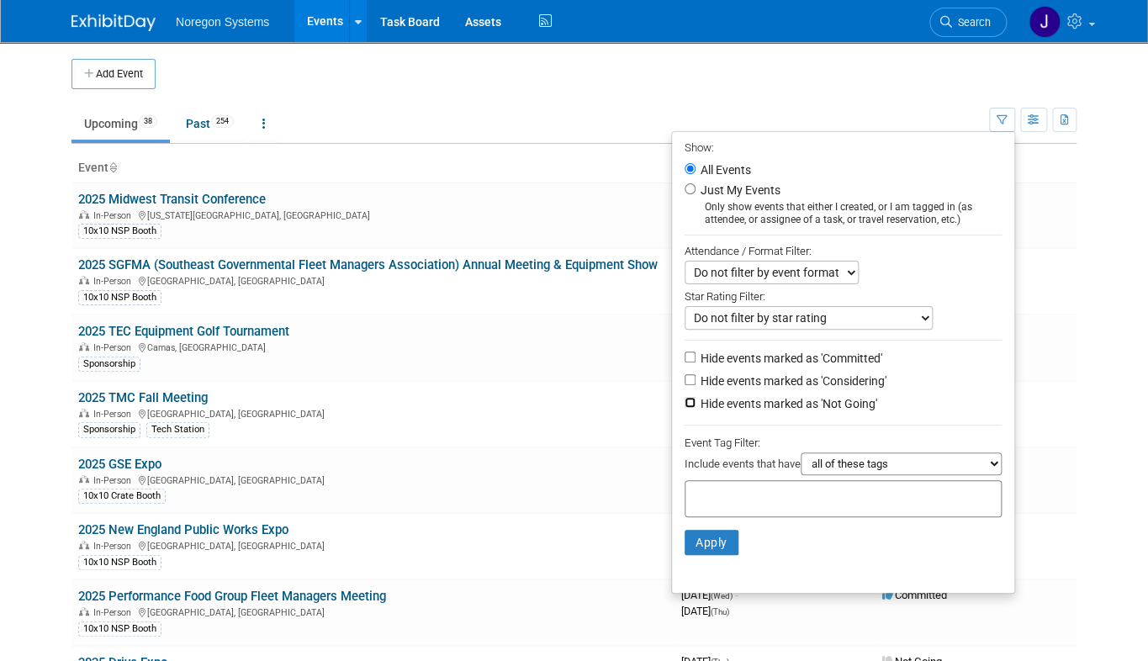
click at [692, 406] on input "Hide events marked as 'Not Going'" at bounding box center [690, 402] width 11 height 11
checkbox input "true"
click at [717, 538] on button "Apply" at bounding box center [712, 542] width 54 height 25
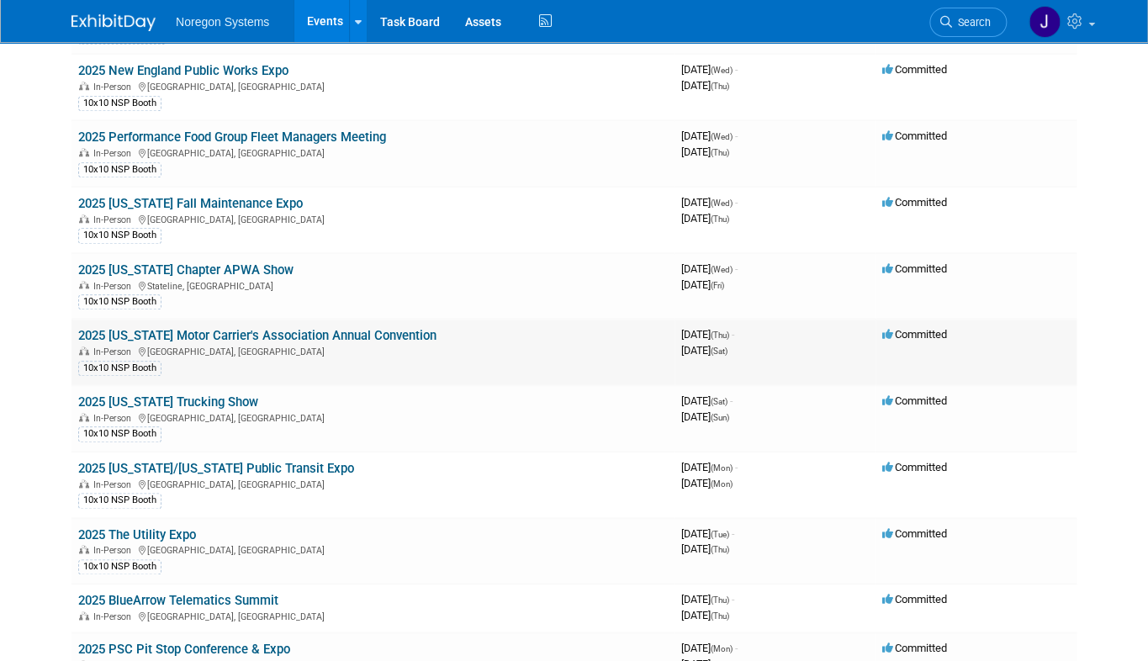
scroll to position [458, 0]
click at [192, 263] on link "2025 [US_STATE] Chapter APWA Show" at bounding box center [185, 270] width 215 height 15
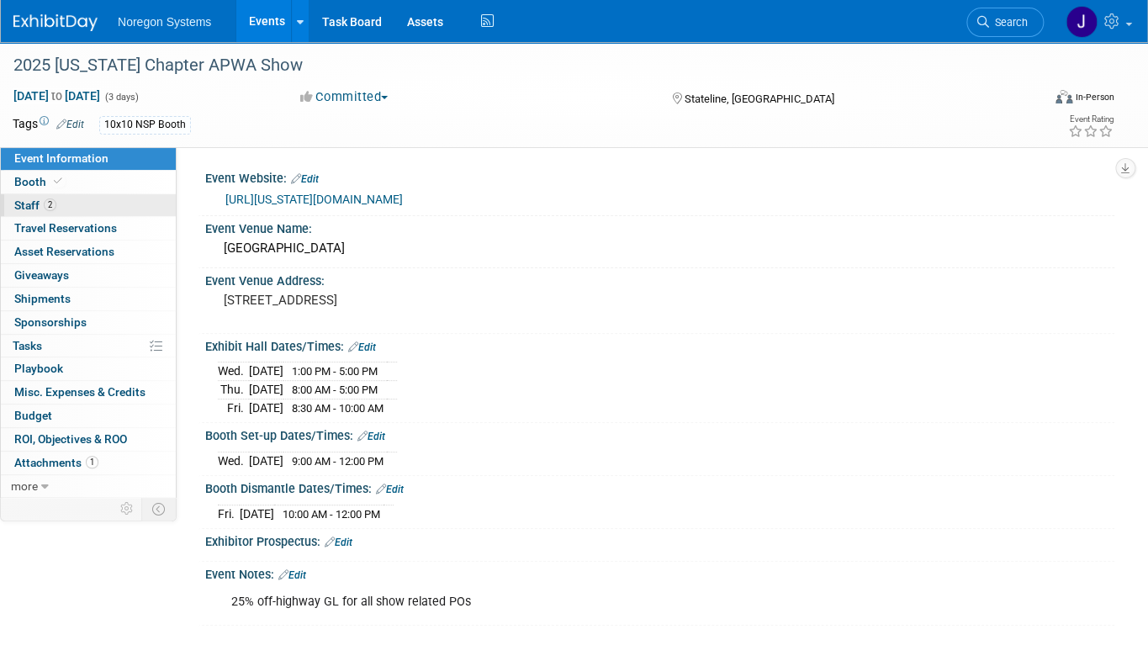
click at [80, 199] on link "2 Staff 2" at bounding box center [88, 205] width 175 height 23
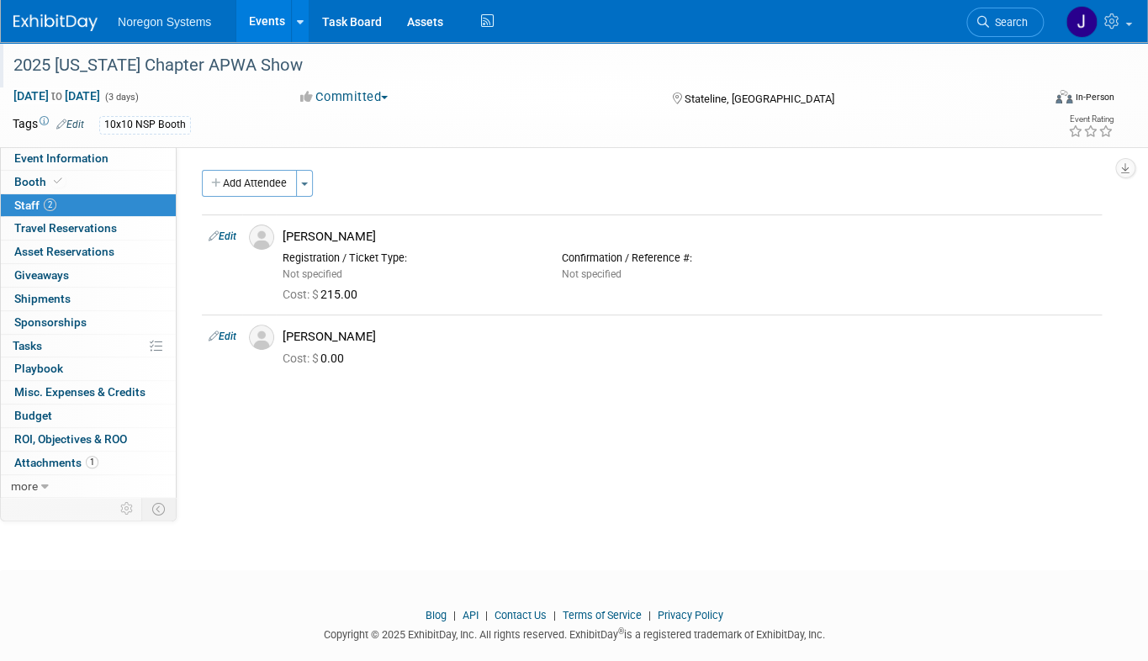
click at [287, 69] on div "2025 [US_STATE] Chapter APWA Show" at bounding box center [514, 65] width 1013 height 30
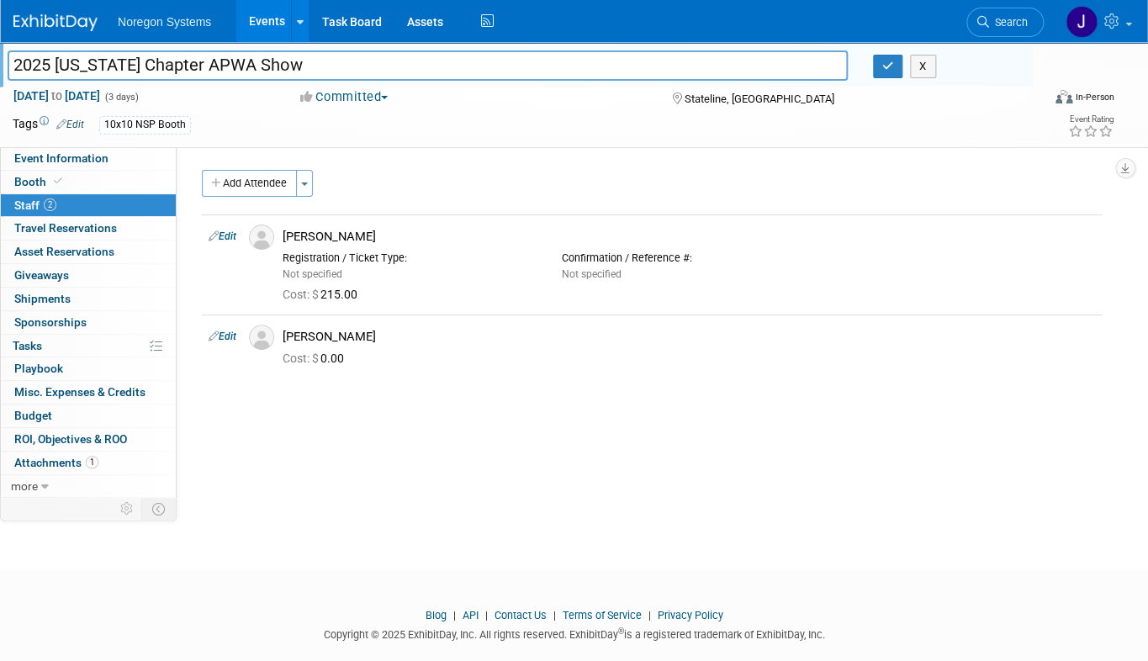
drag, startPoint x: 300, startPoint y: 66, endPoint x: 1, endPoint y: 72, distance: 299.5
click at [1, 72] on div "2025 [US_STATE] Chapter APWA Show" at bounding box center [428, 67] width 866 height 25
drag, startPoint x: 926, startPoint y: 367, endPoint x: 926, endPoint y: 124, distance: 242.3
click at [926, 367] on div "Cost: $ 0.00" at bounding box center [689, 357] width 838 height 24
click at [889, 64] on icon "button" at bounding box center [888, 66] width 12 height 11
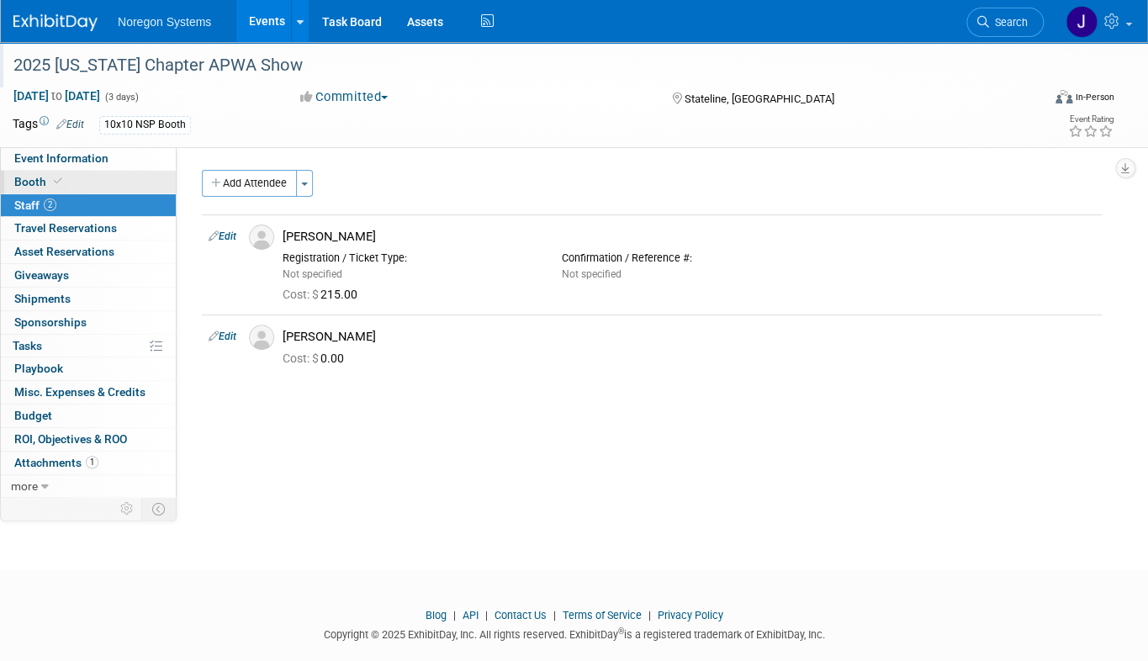
click at [87, 187] on link "Booth" at bounding box center [88, 182] width 175 height 23
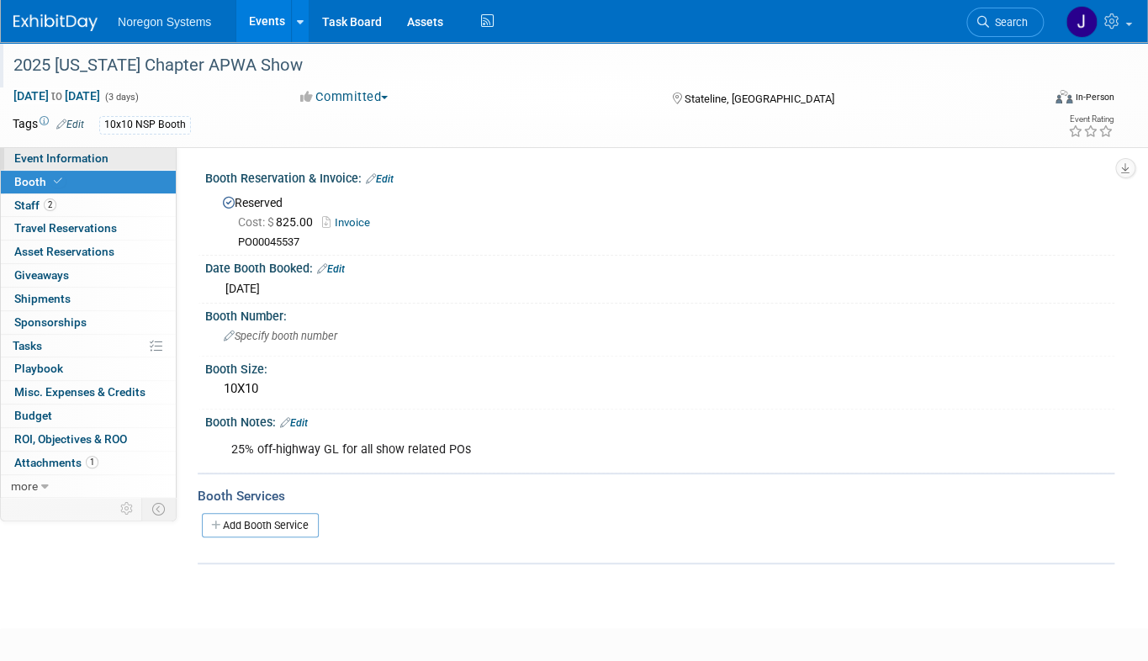
click at [104, 162] on span "Event Information" at bounding box center [61, 157] width 94 height 13
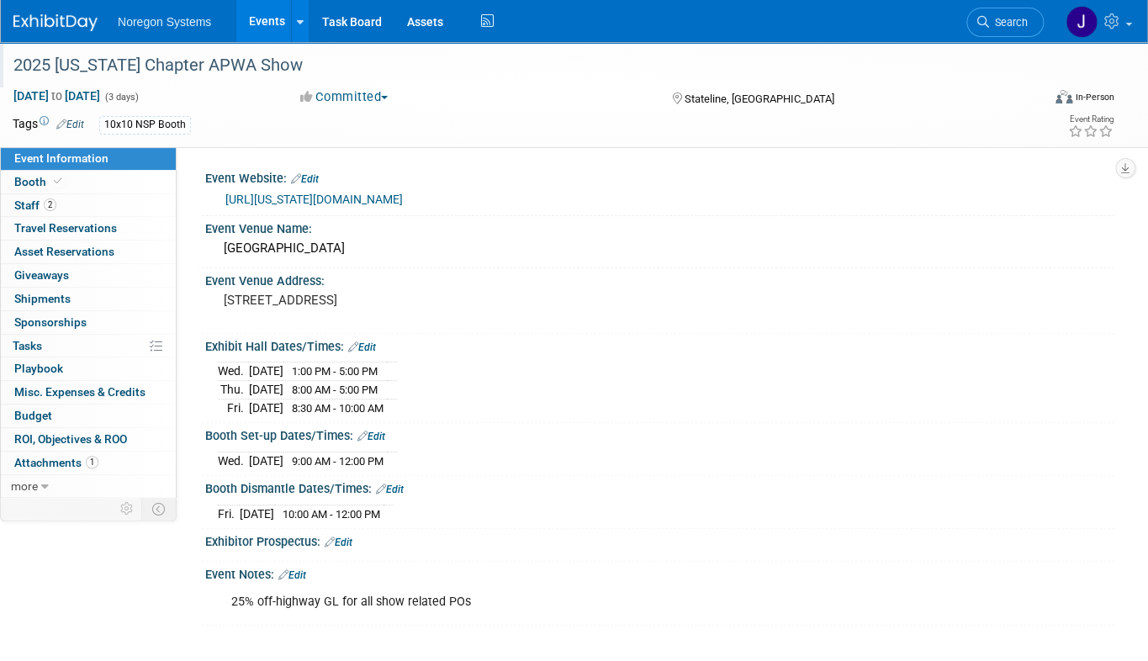
click at [403, 199] on link "[URL][US_STATE][DOMAIN_NAME]" at bounding box center [313, 199] width 177 height 13
